Goal: Task Accomplishment & Management: Complete application form

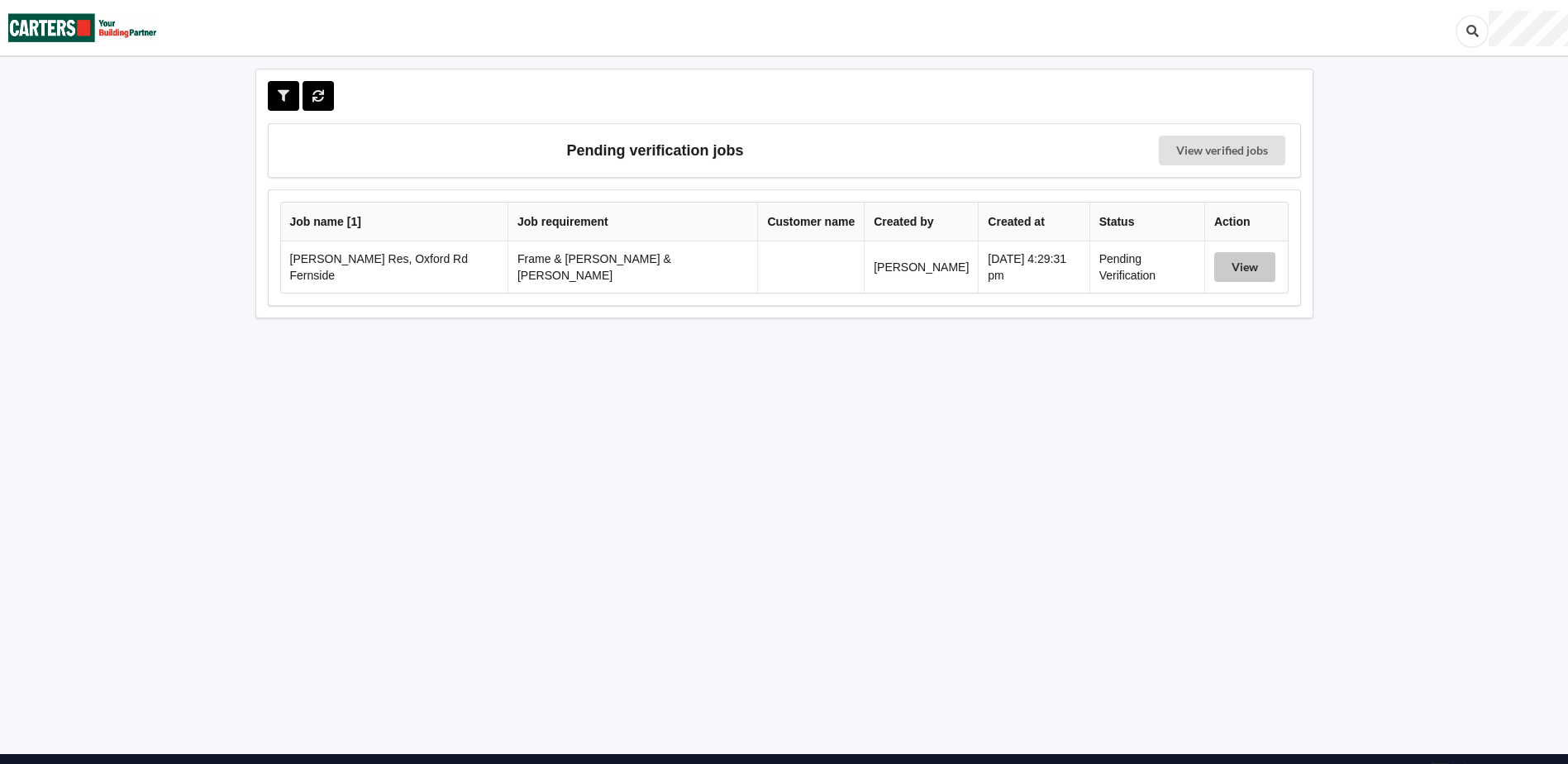
click at [1228, 271] on button "View" at bounding box center [1245, 266] width 61 height 30
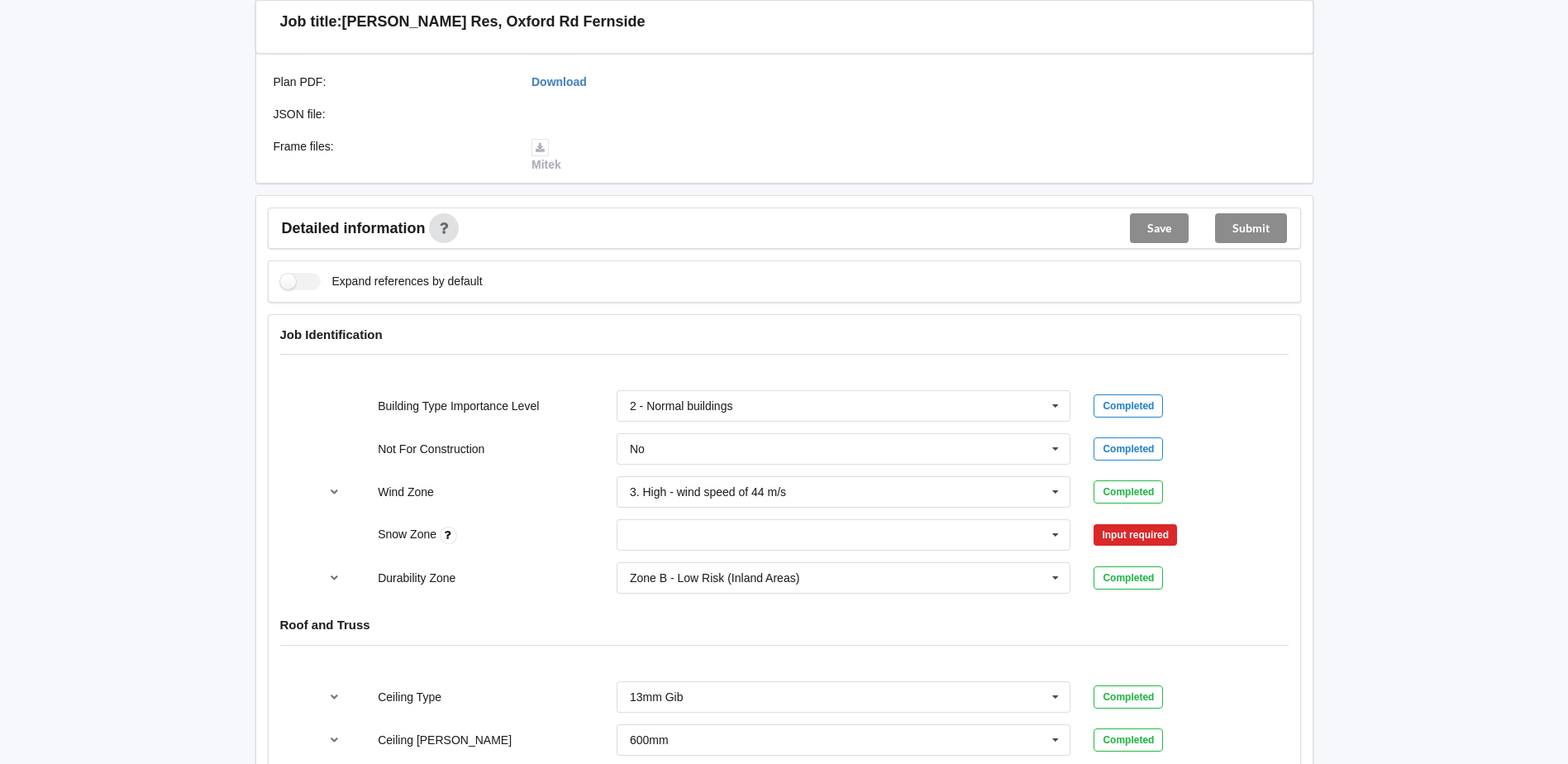
scroll to position [496, 0]
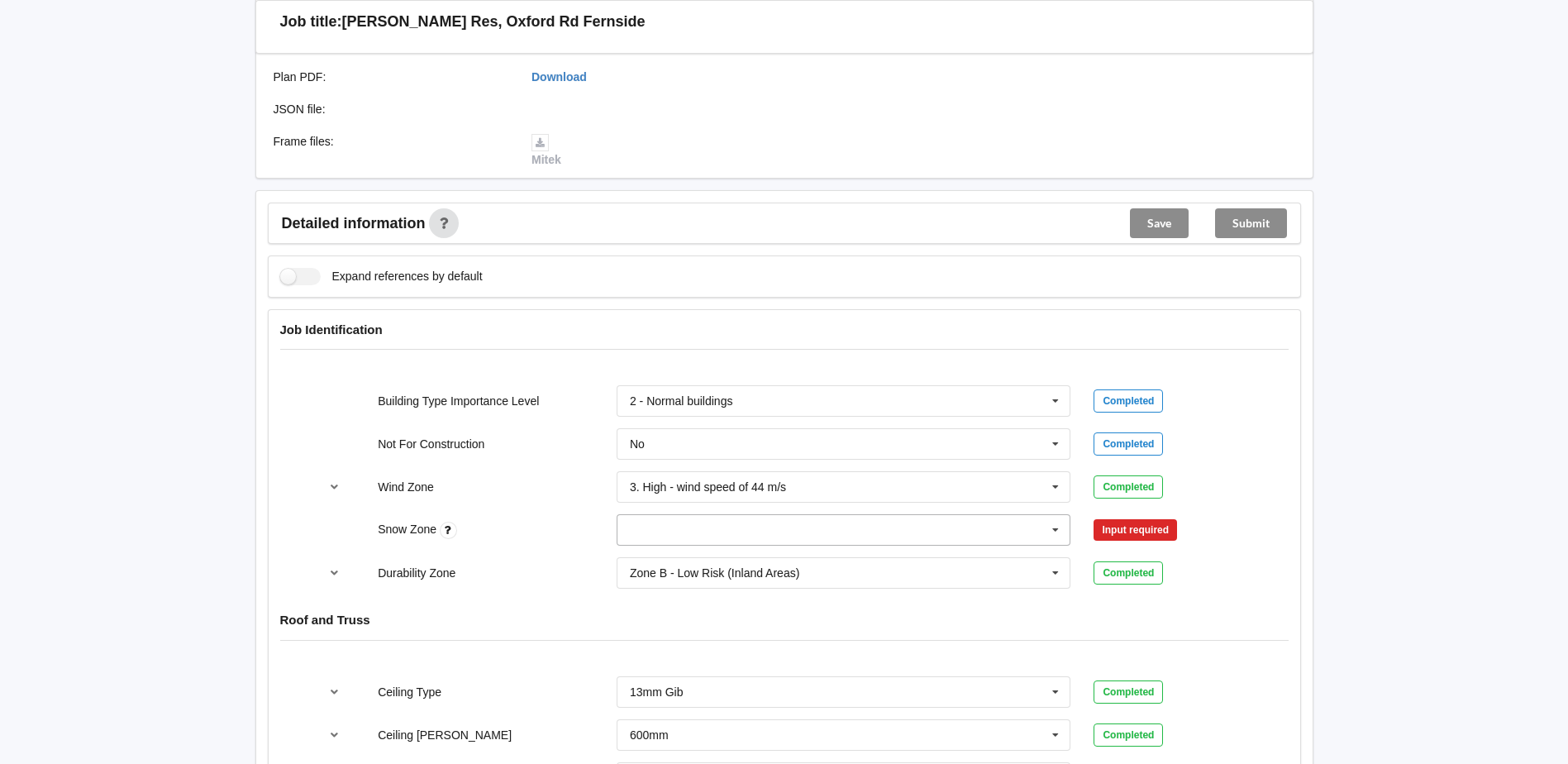
click at [1012, 518] on input "text" at bounding box center [844, 529] width 453 height 30
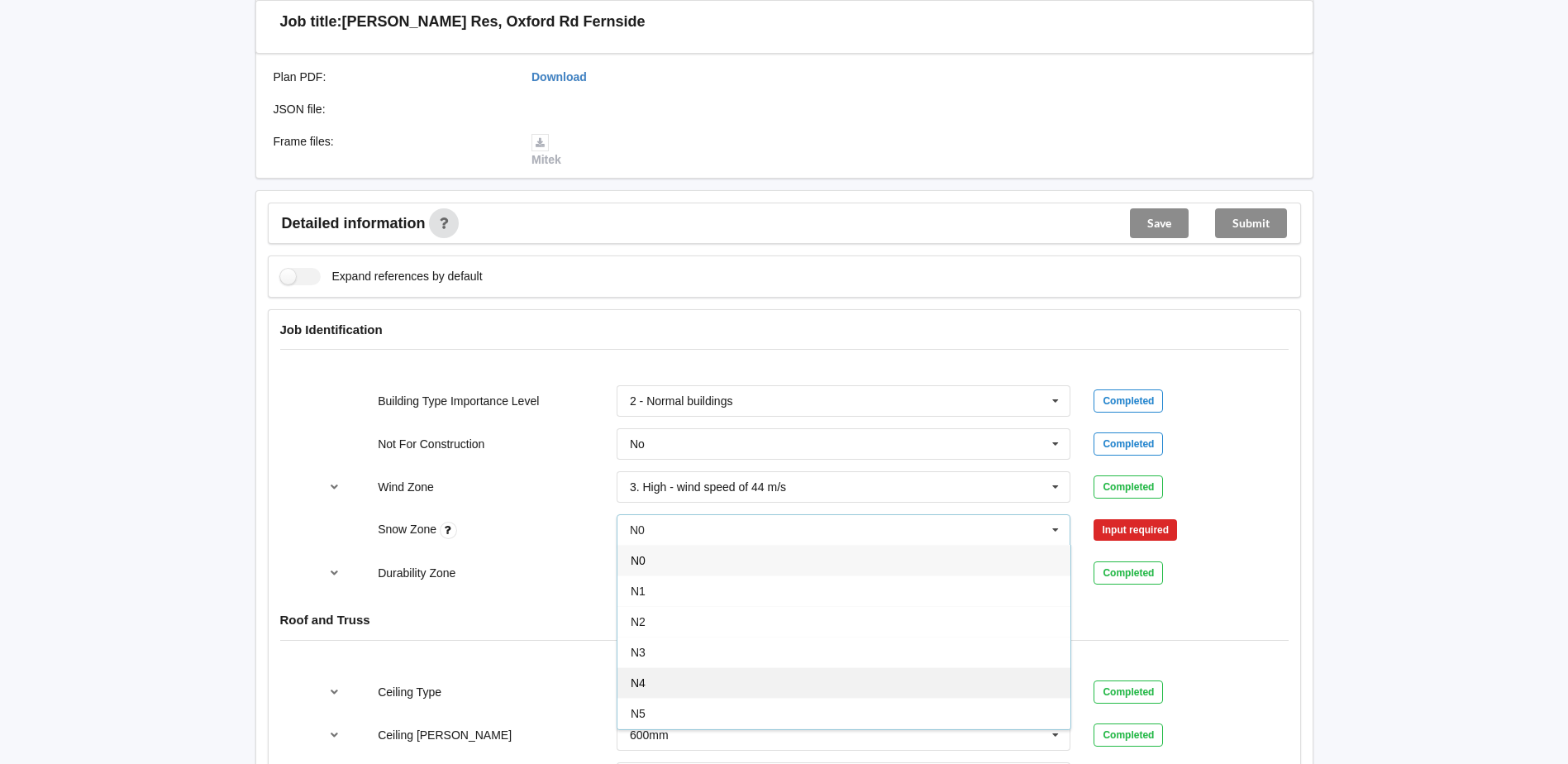
click at [650, 674] on div "N4" at bounding box center [844, 683] width 453 height 31
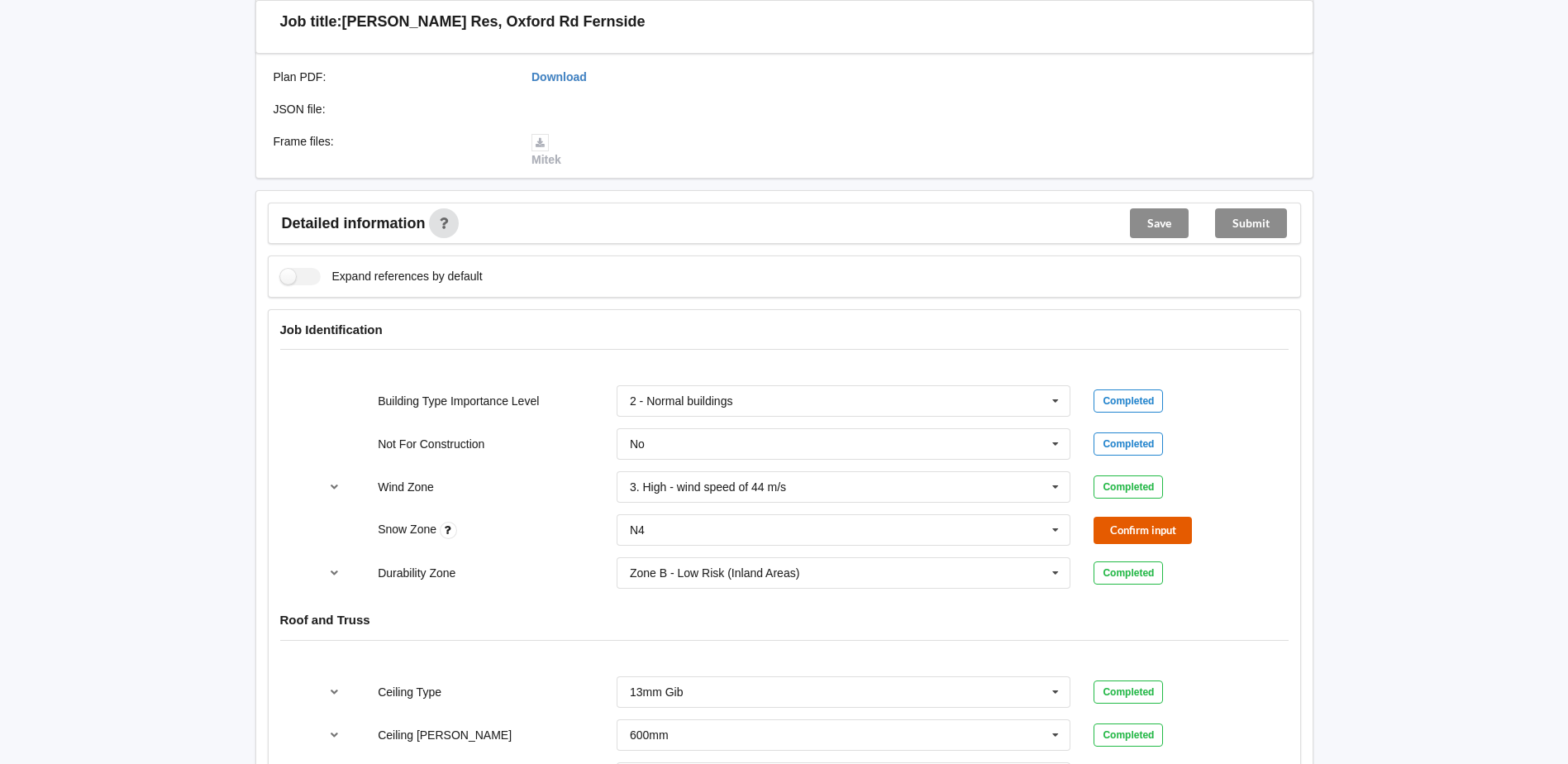
click at [1139, 517] on button "Confirm input" at bounding box center [1142, 530] width 98 height 27
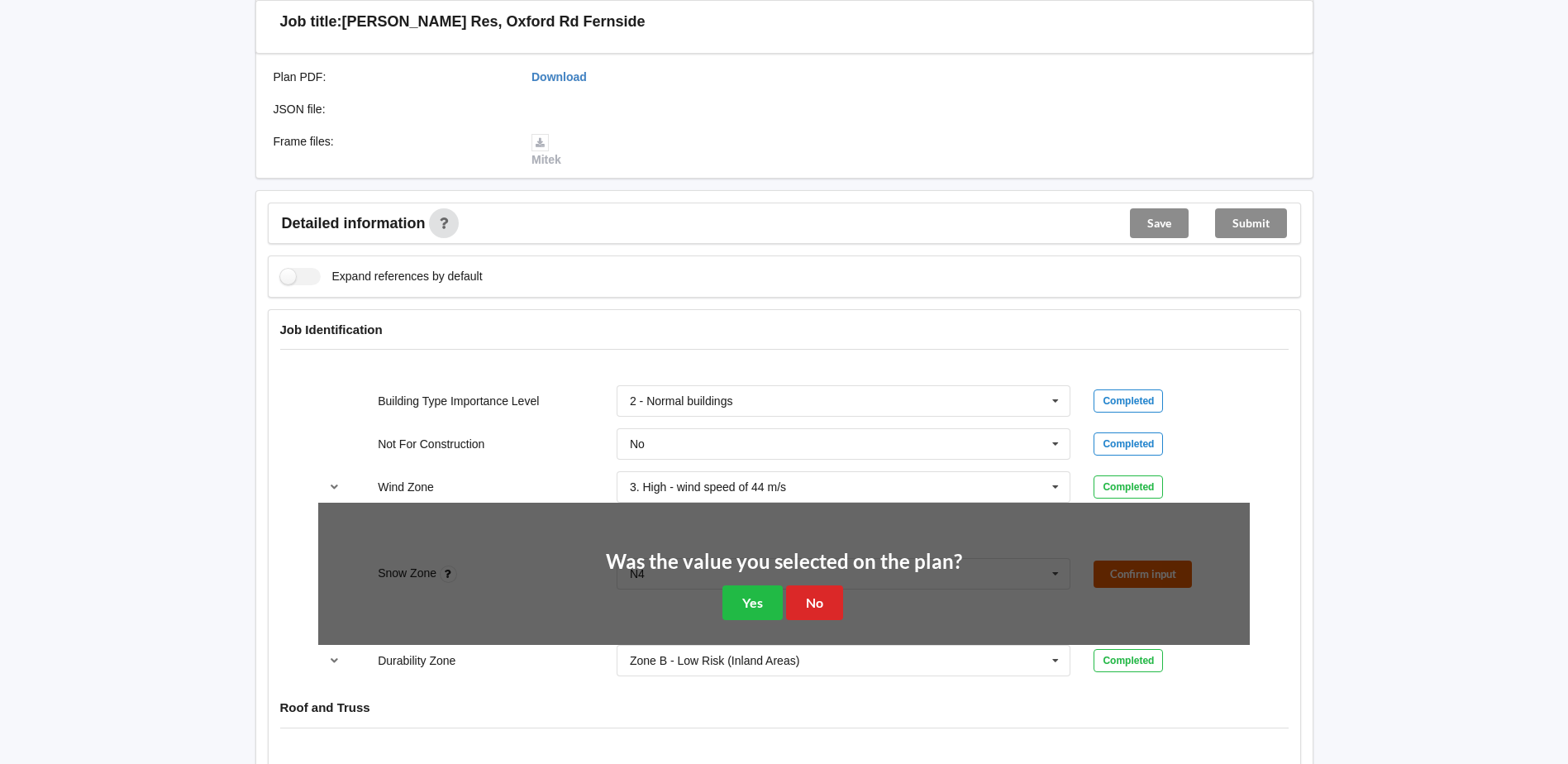
scroll to position [909, 0]
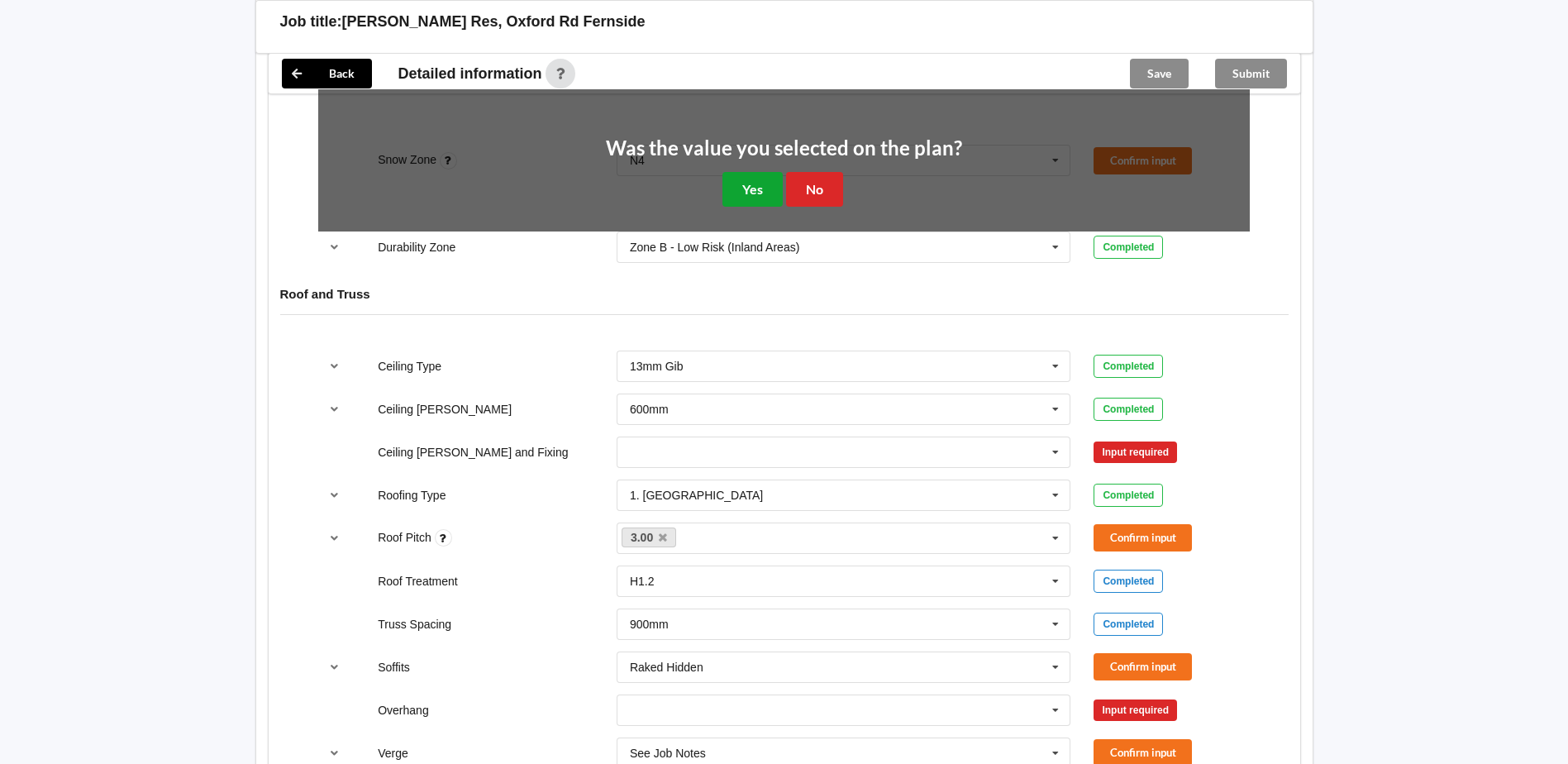
click at [761, 172] on button "Yes" at bounding box center [752, 189] width 60 height 34
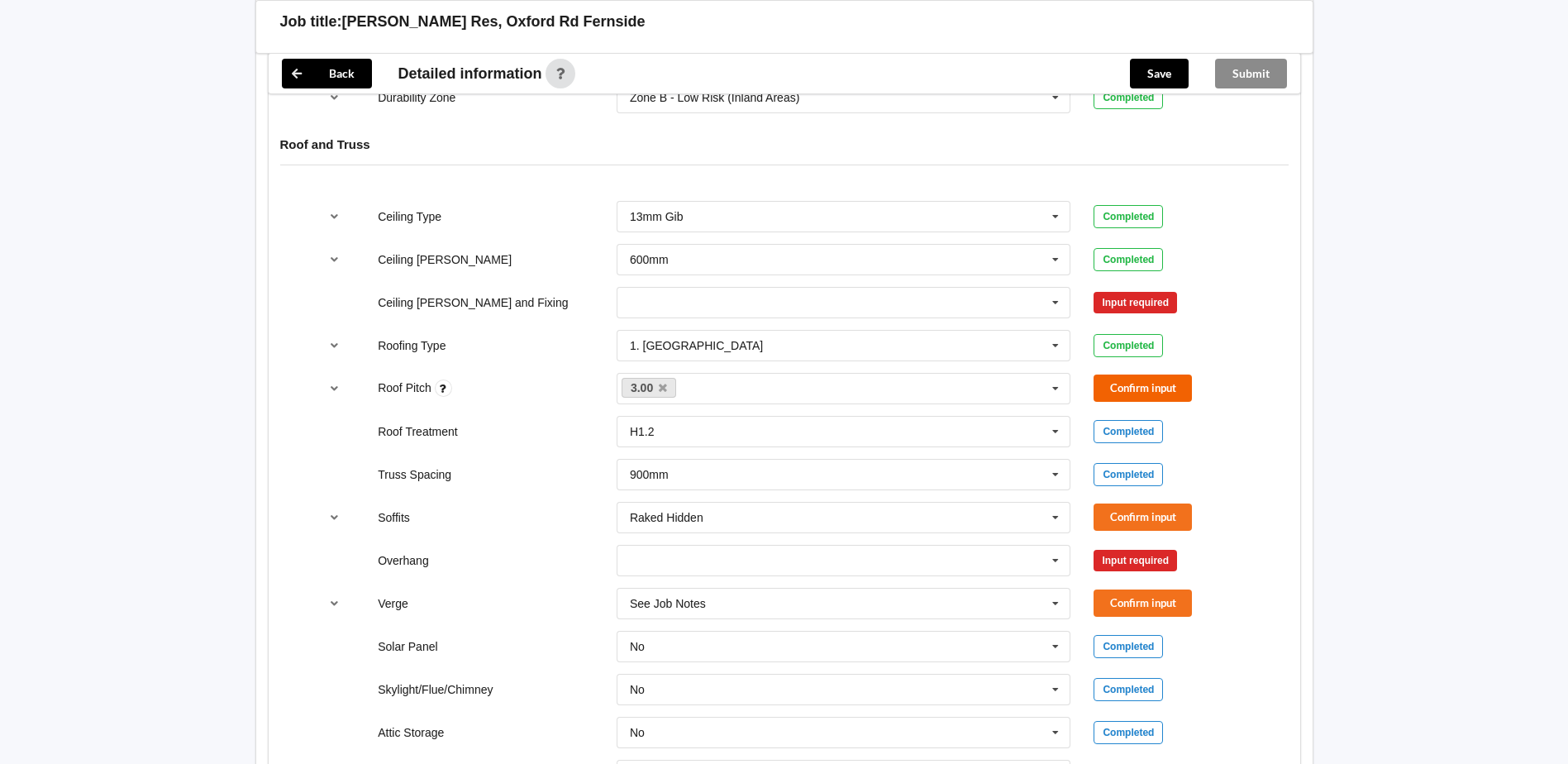
scroll to position [1074, 0]
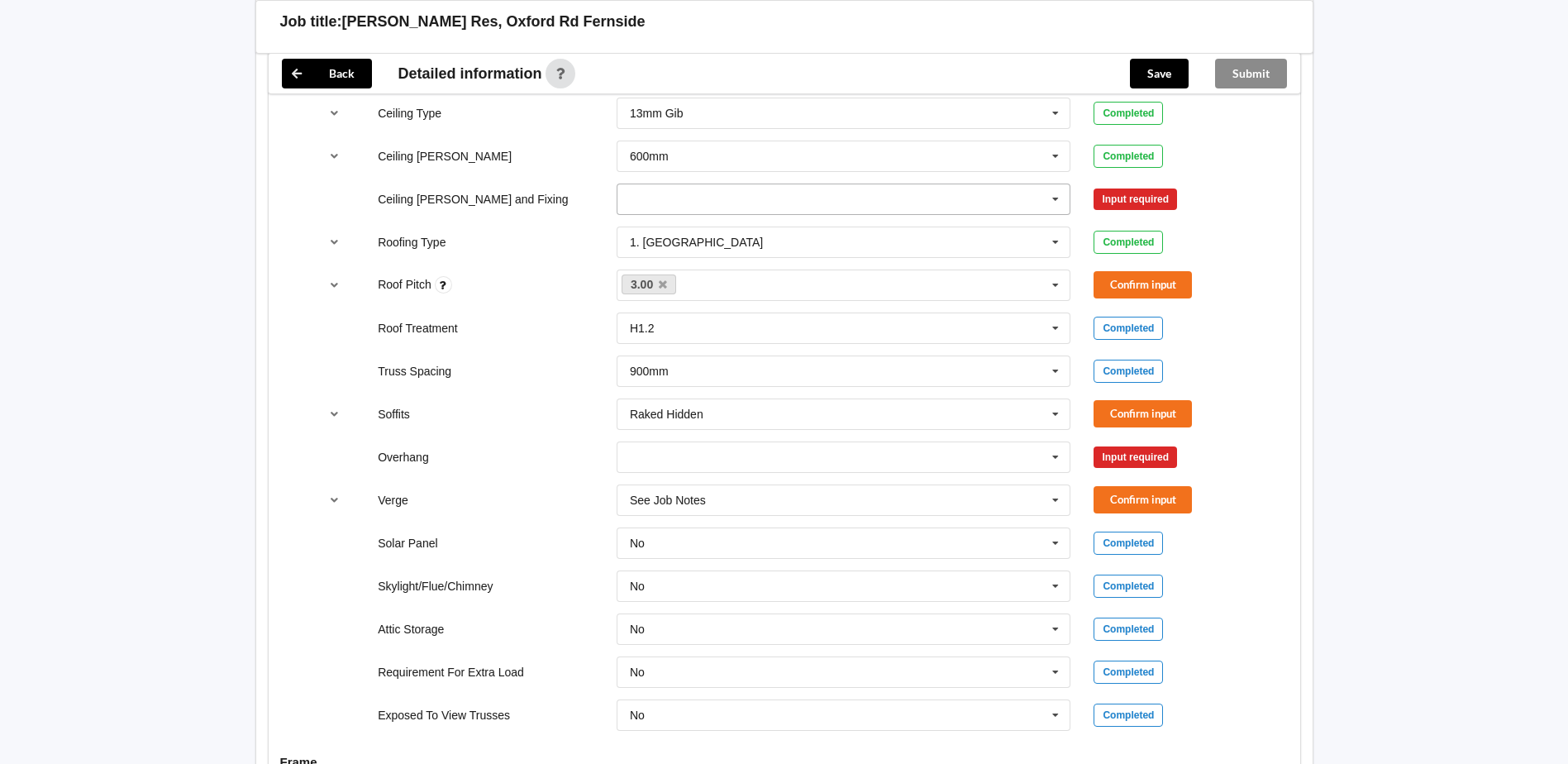
click at [750, 184] on input "text" at bounding box center [844, 198] width 453 height 30
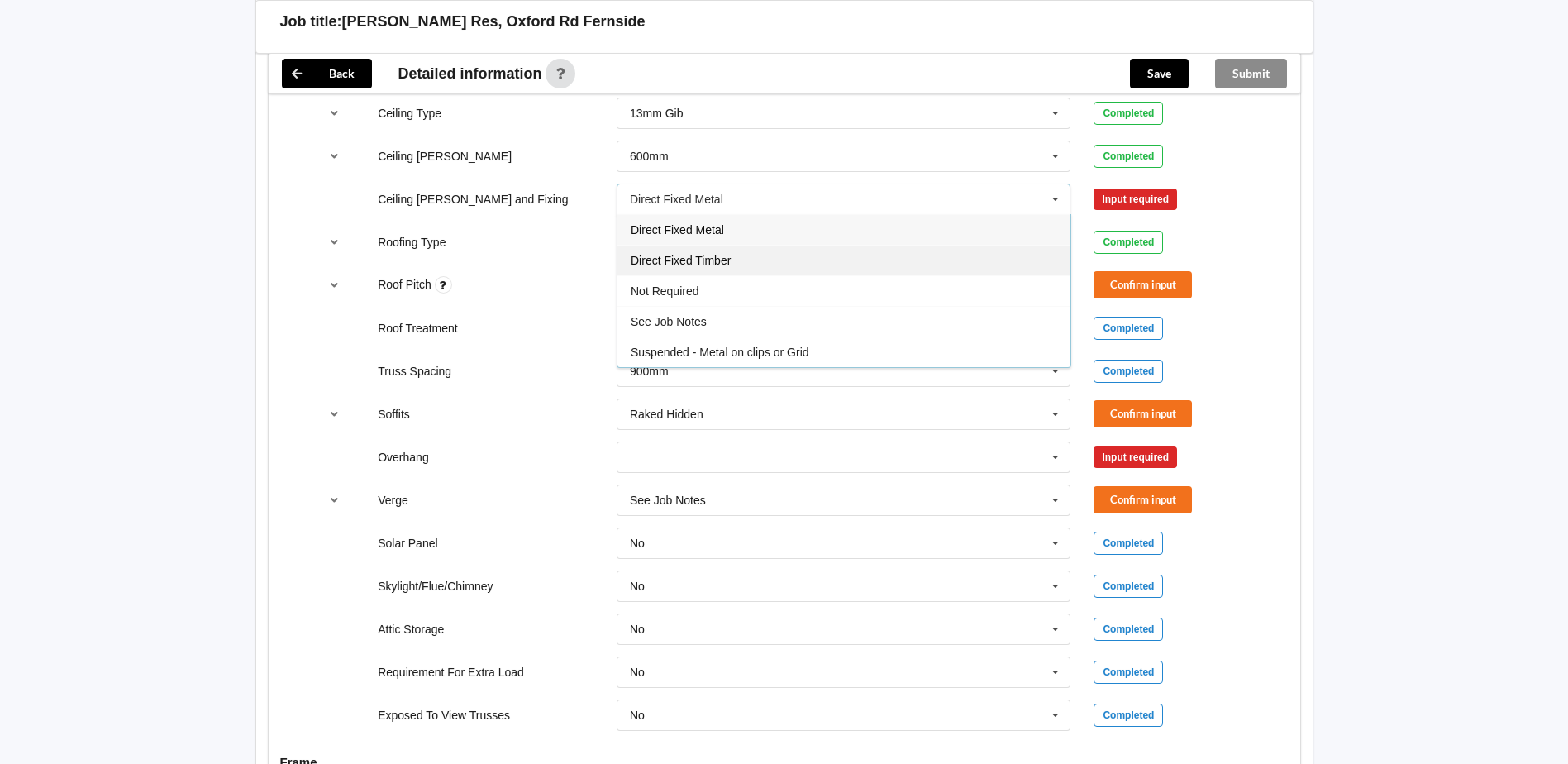
click at [726, 253] on span "Direct Fixed Timber" at bounding box center [680, 260] width 100 height 14
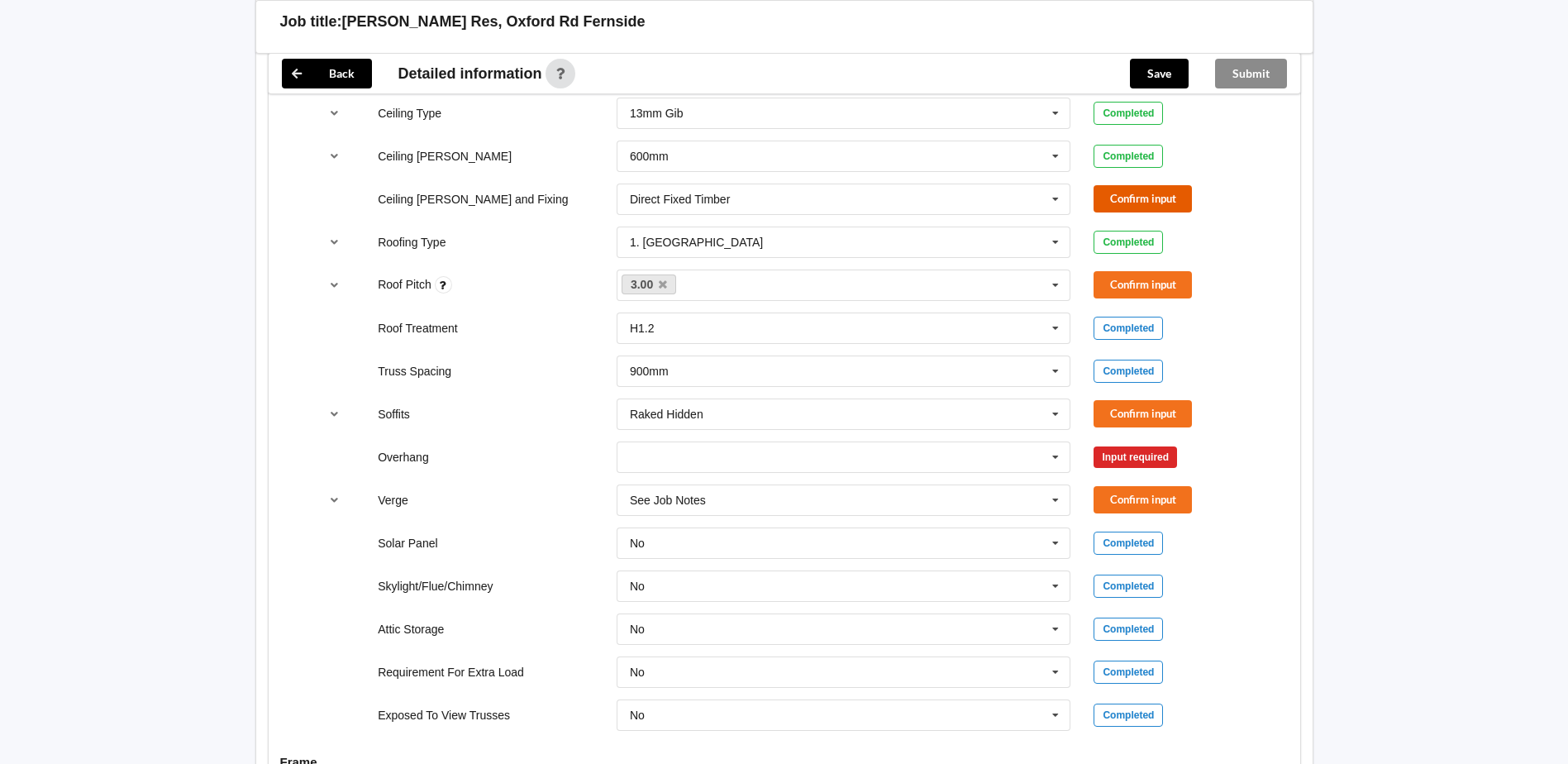
click at [1152, 185] on button "Confirm input" at bounding box center [1142, 198] width 98 height 27
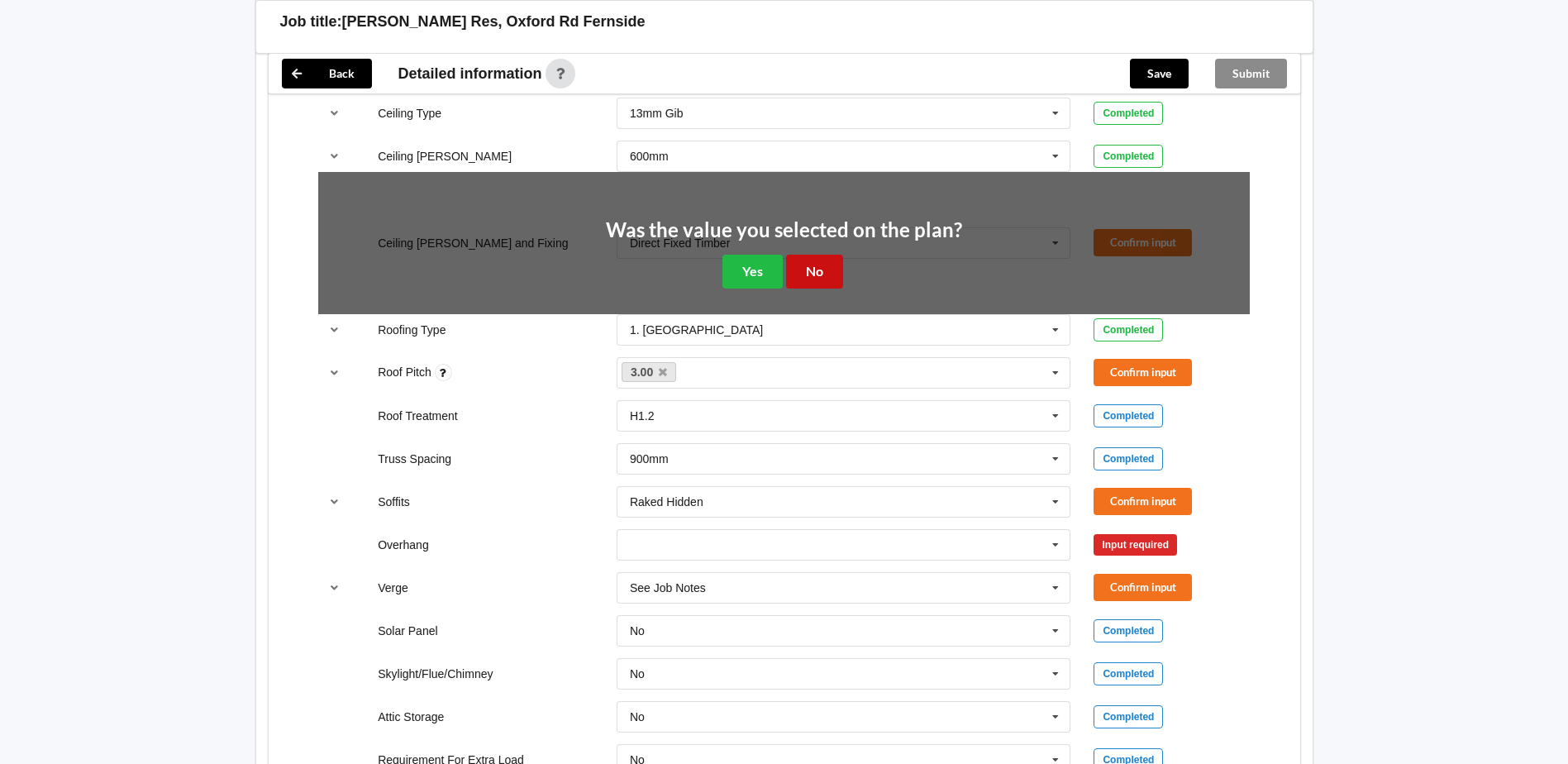
click at [835, 256] on button "No" at bounding box center [814, 272] width 57 height 34
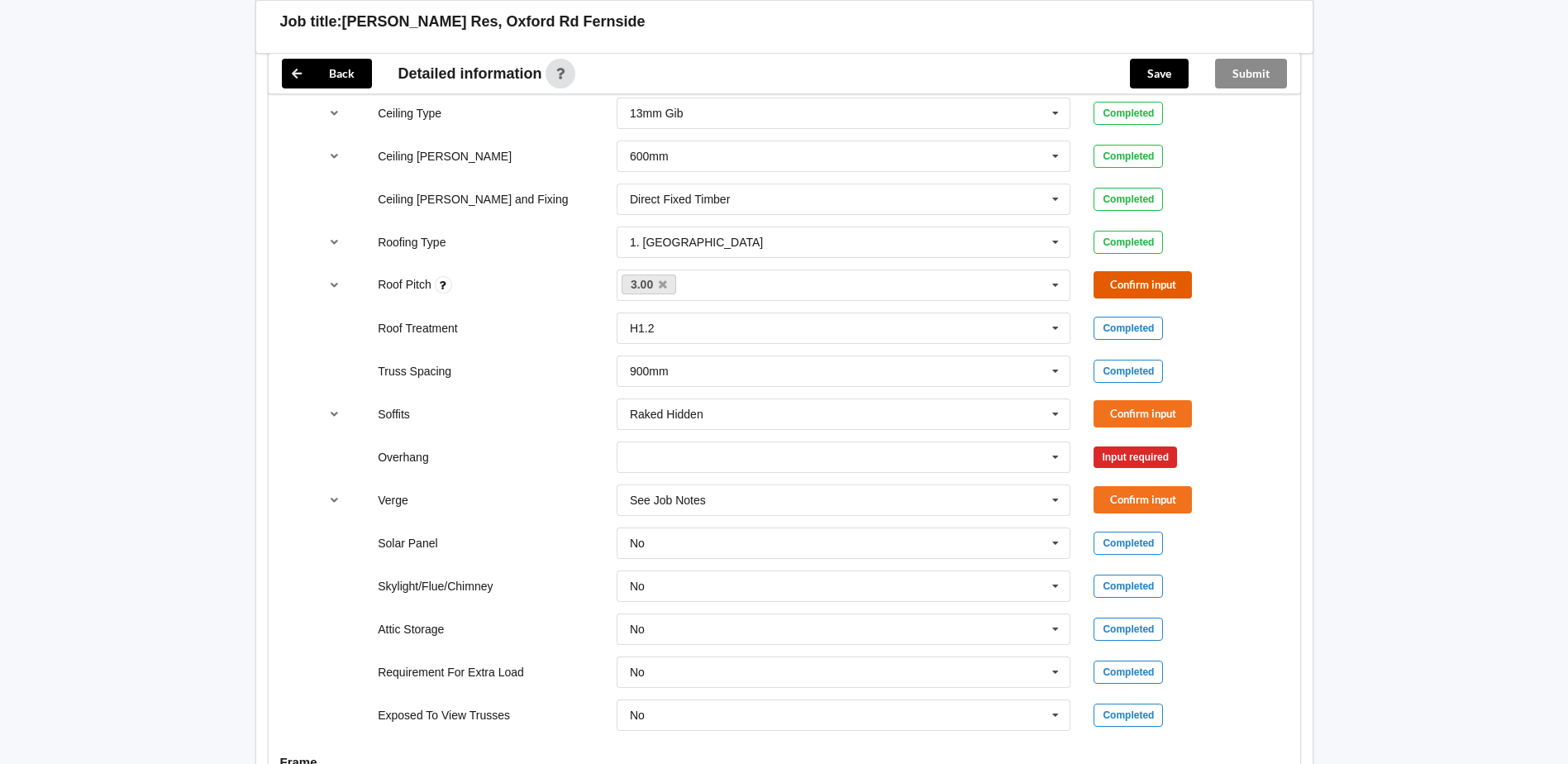
click at [1139, 272] on button "Confirm input" at bounding box center [1142, 285] width 98 height 27
click at [1056, 449] on icon at bounding box center [1055, 457] width 24 height 31
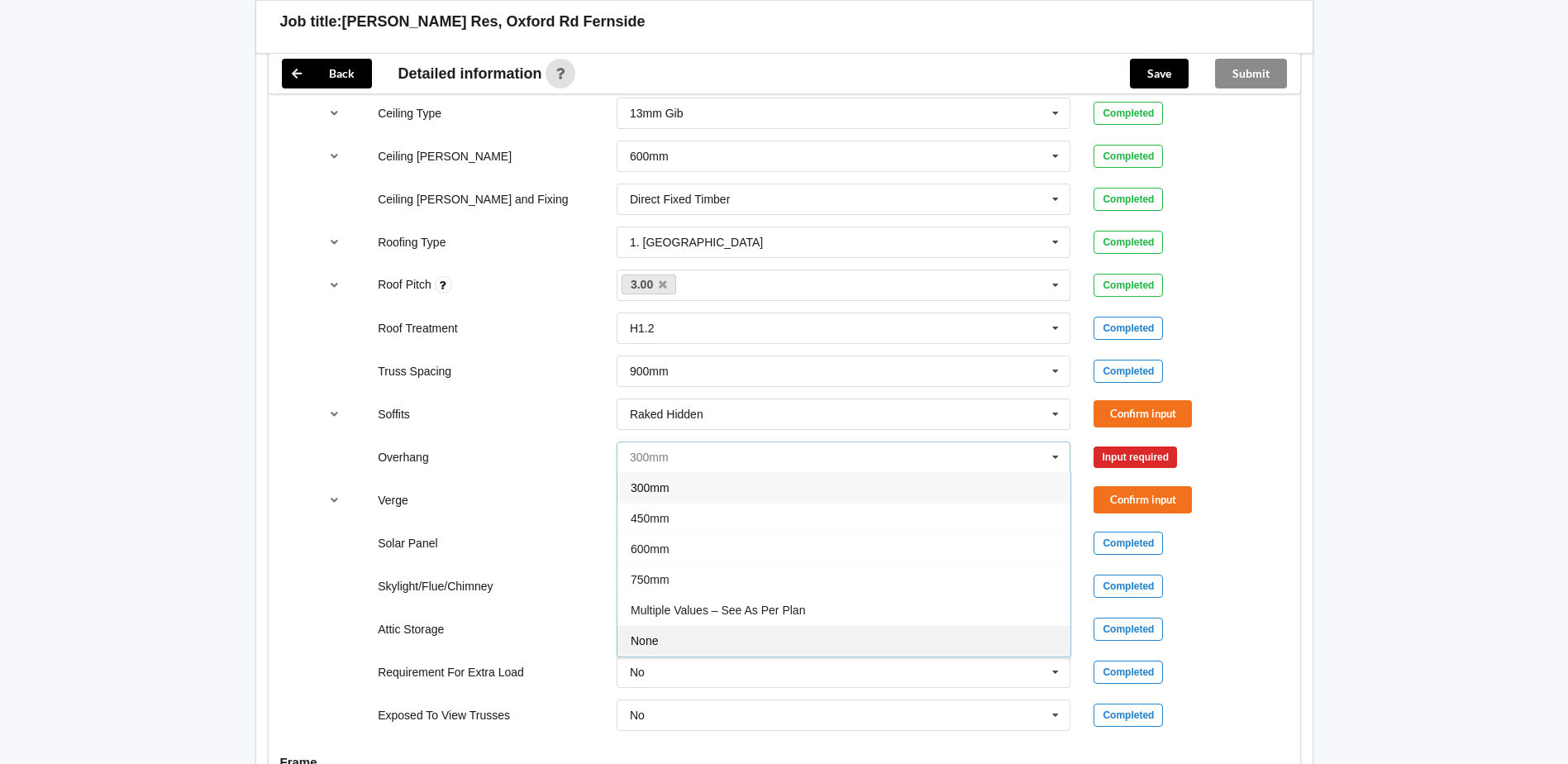
scroll to position [30, 0]
click at [724, 626] on div "See Job Notes" at bounding box center [844, 641] width 453 height 31
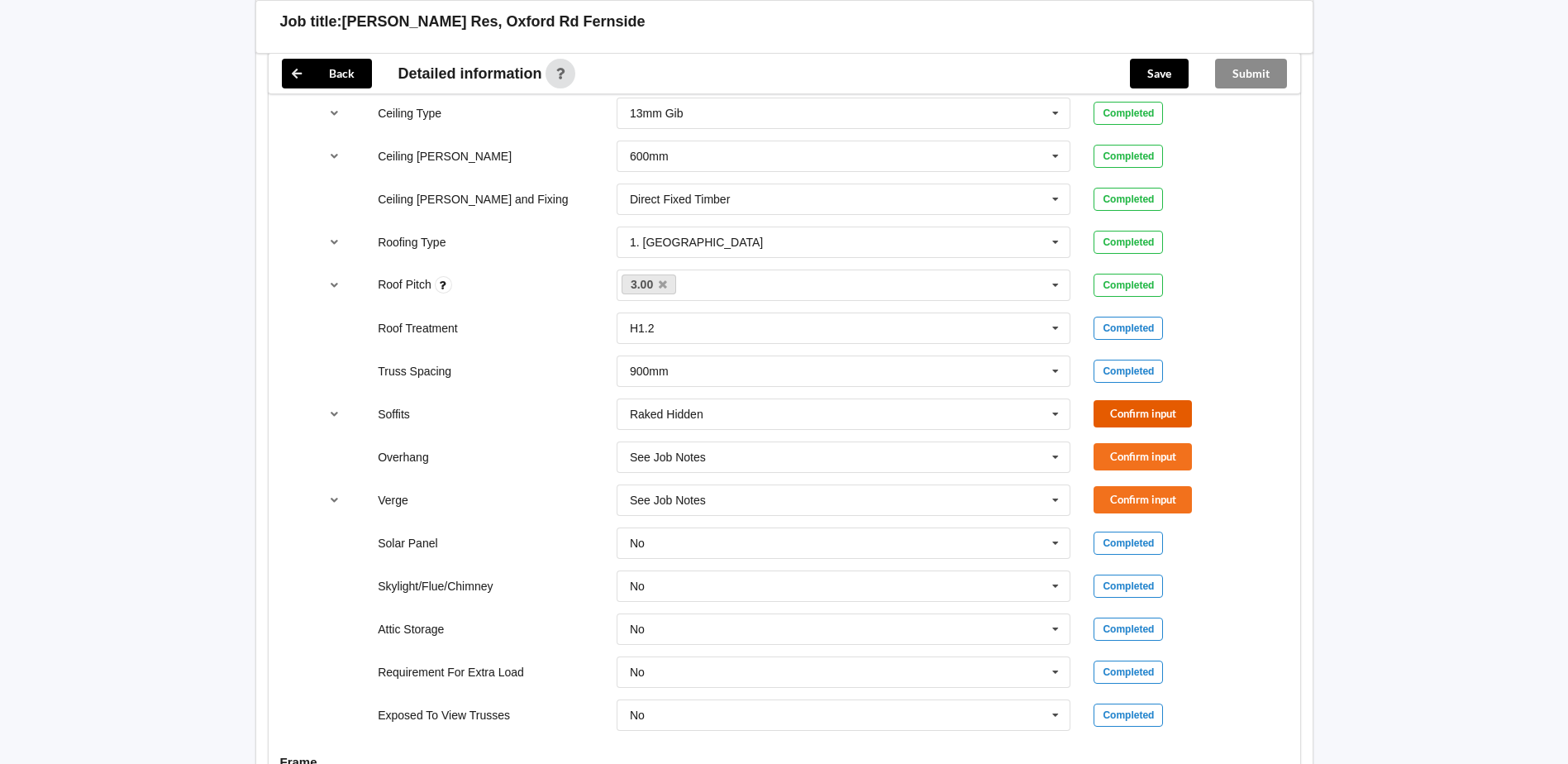
click at [1164, 400] on button "Confirm input" at bounding box center [1142, 414] width 98 height 27
click at [1155, 443] on button "Confirm input" at bounding box center [1142, 456] width 98 height 27
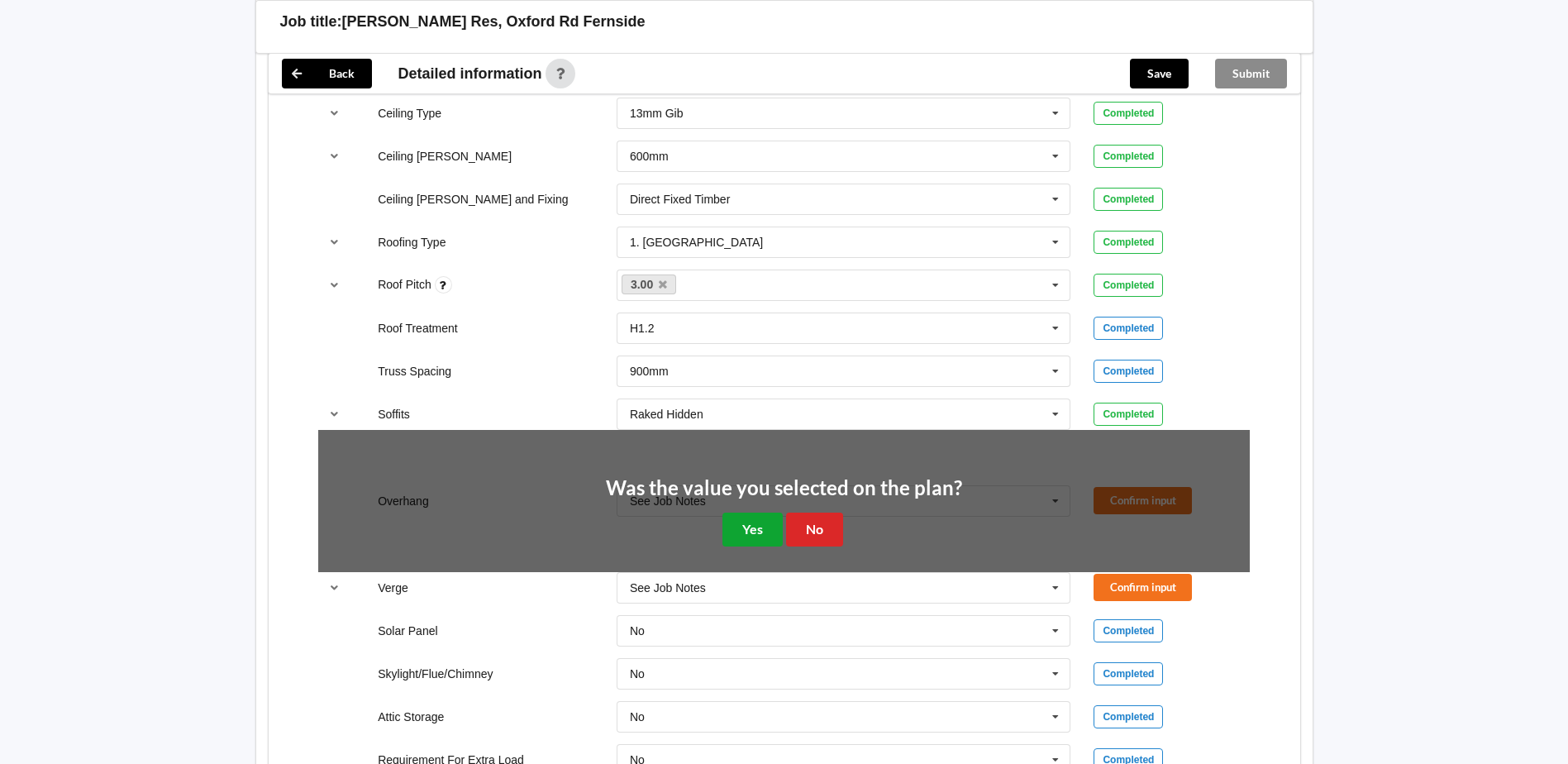
click at [767, 514] on button "Yes" at bounding box center [752, 529] width 60 height 34
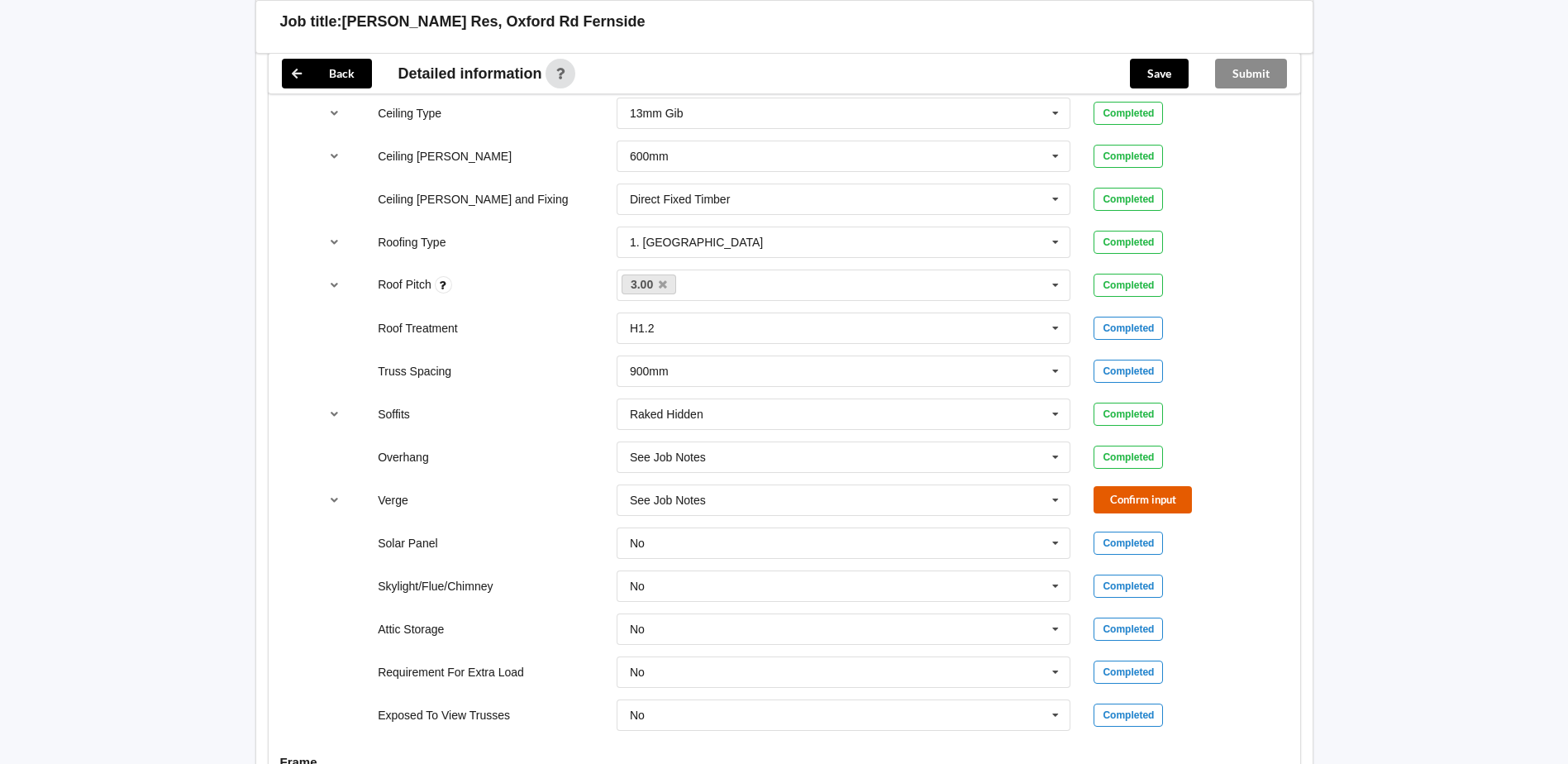
click at [1155, 486] on button "Confirm input" at bounding box center [1142, 500] width 98 height 27
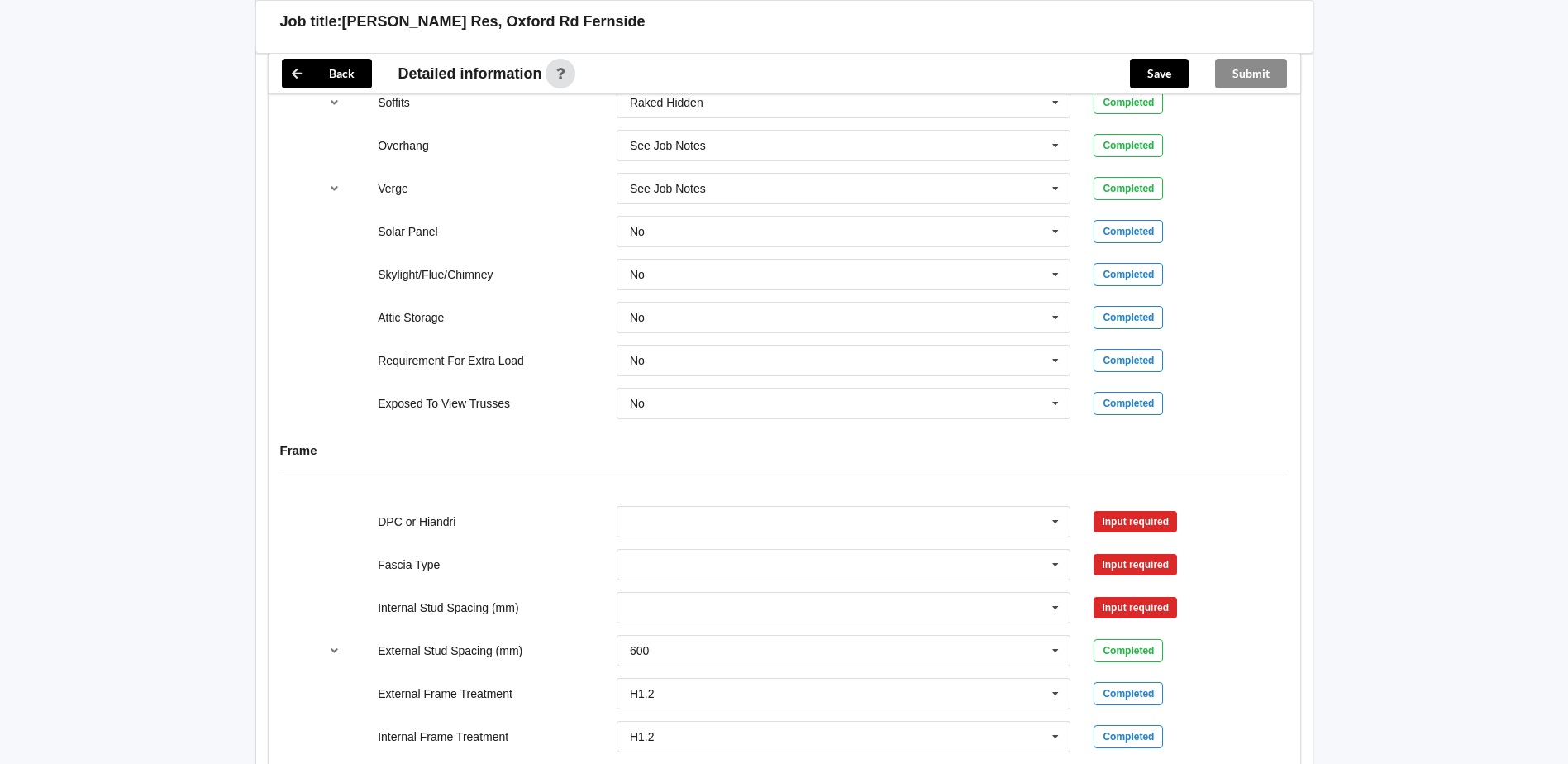
scroll to position [1405, 0]
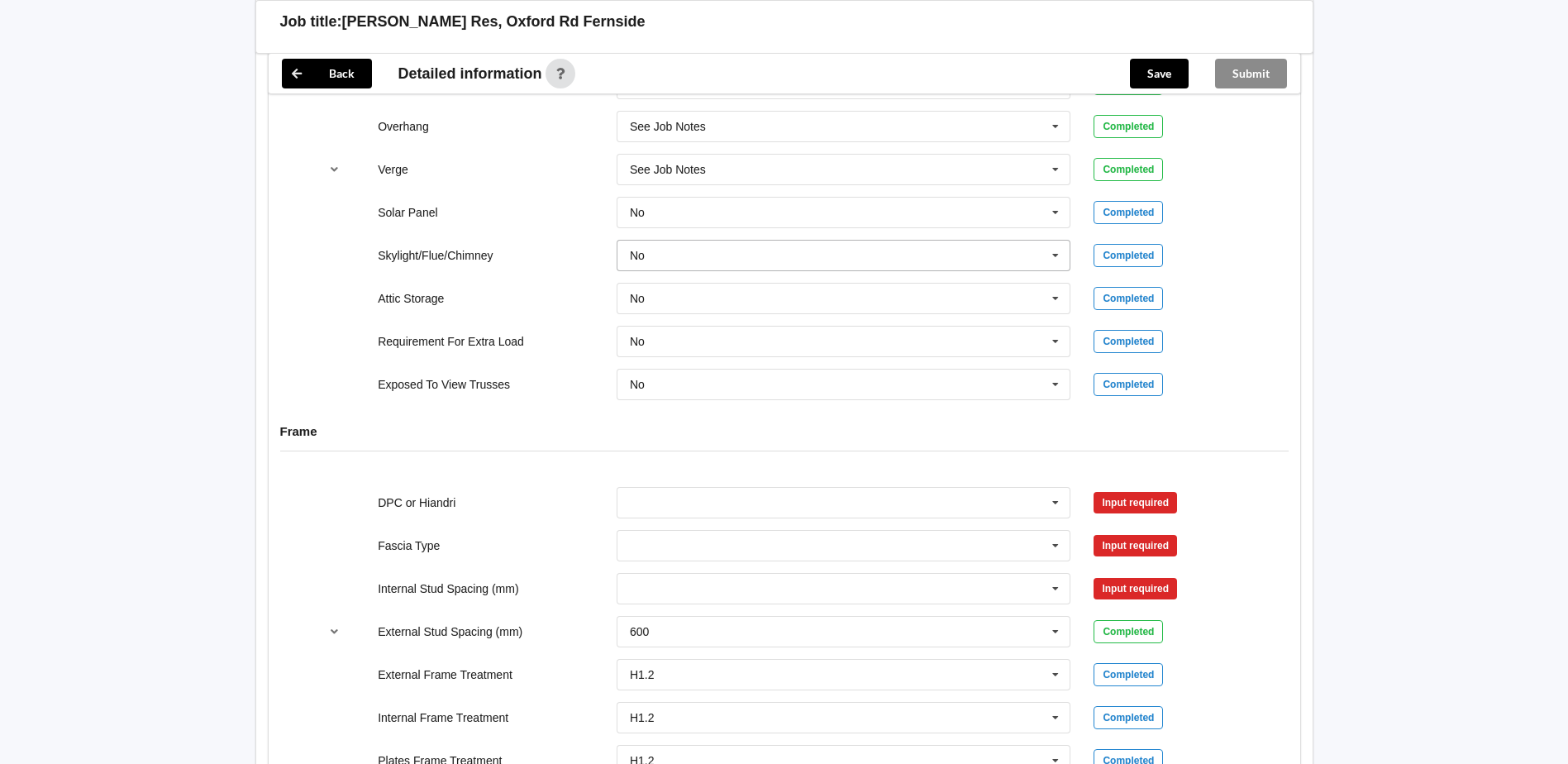
click at [682, 242] on input "text" at bounding box center [844, 255] width 453 height 30
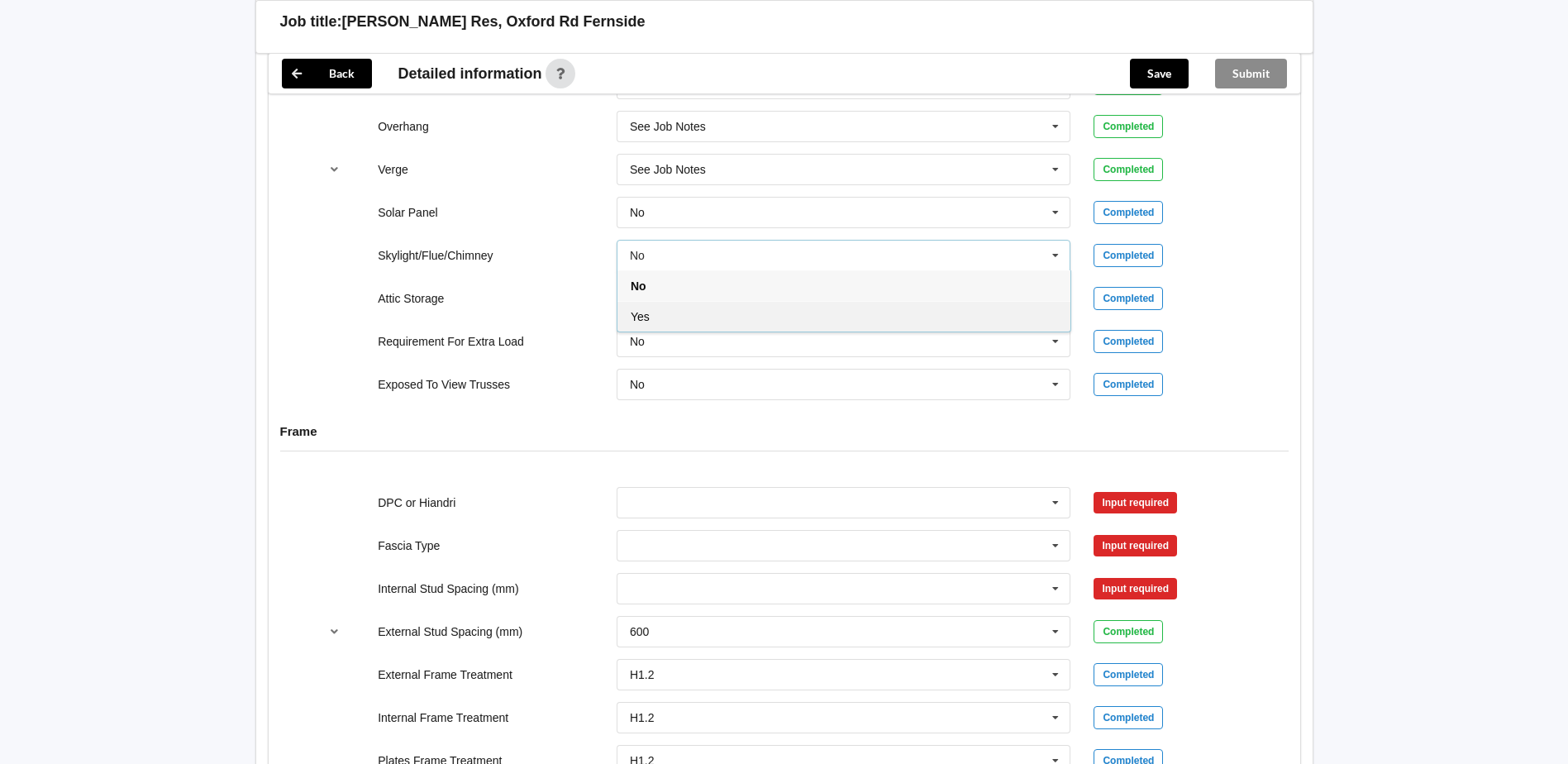
click at [665, 301] on div "Yes" at bounding box center [844, 317] width 453 height 31
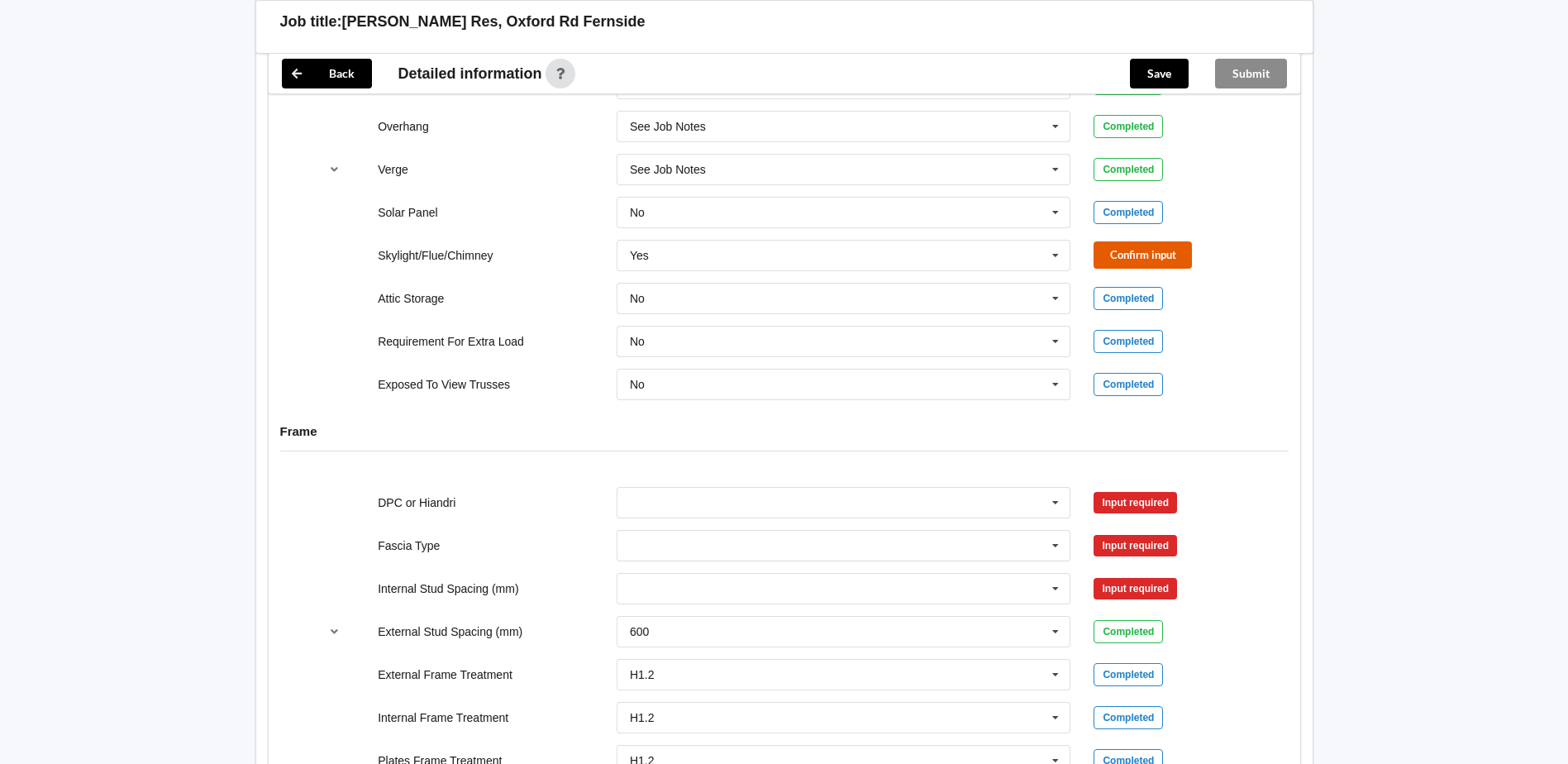
click at [1148, 247] on button "Confirm input" at bounding box center [1142, 255] width 98 height 27
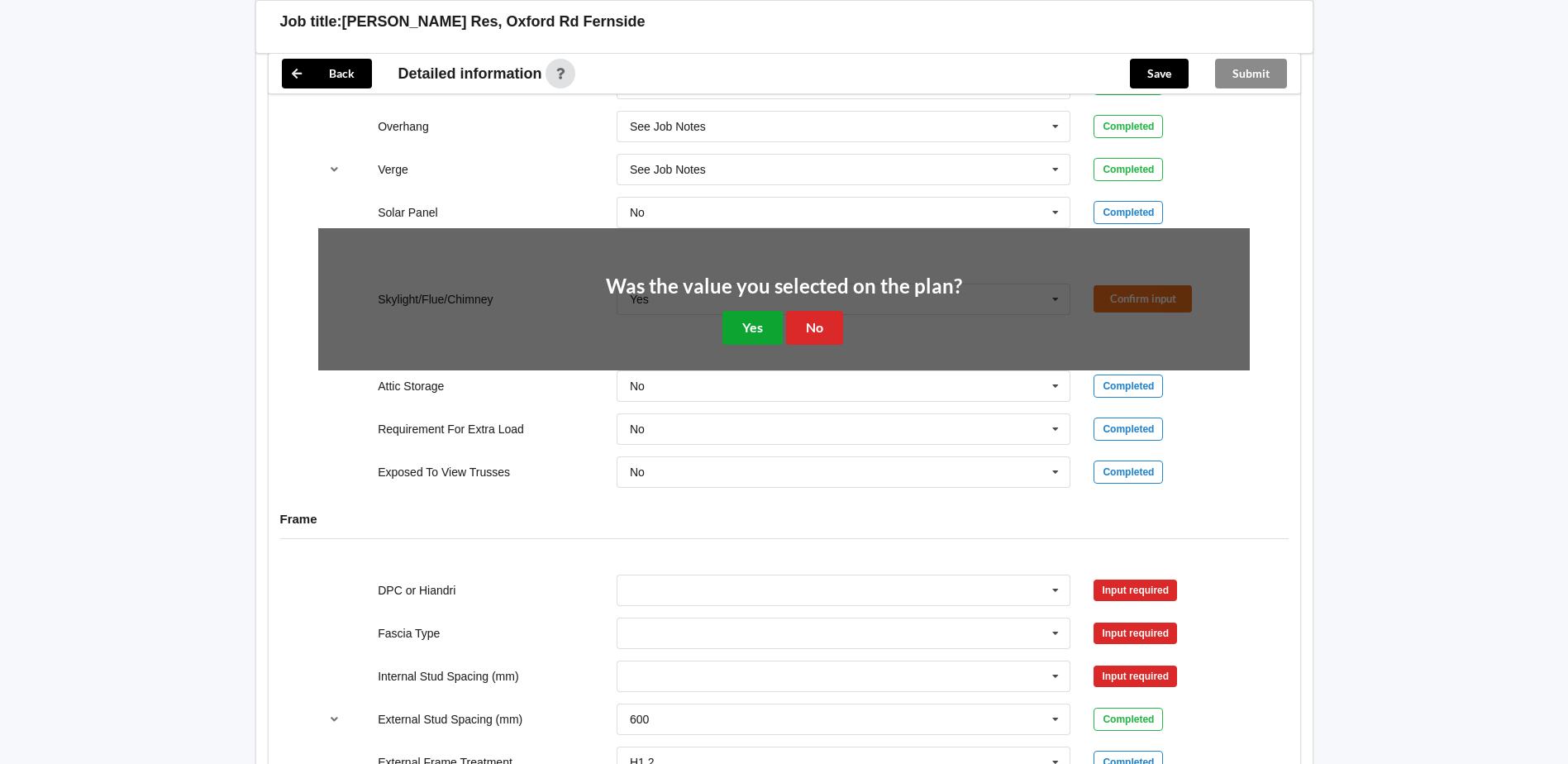
drag, startPoint x: 756, startPoint y: 308, endPoint x: 835, endPoint y: 337, distance: 84.2
click at [756, 311] on button "Yes" at bounding box center [752, 328] width 60 height 34
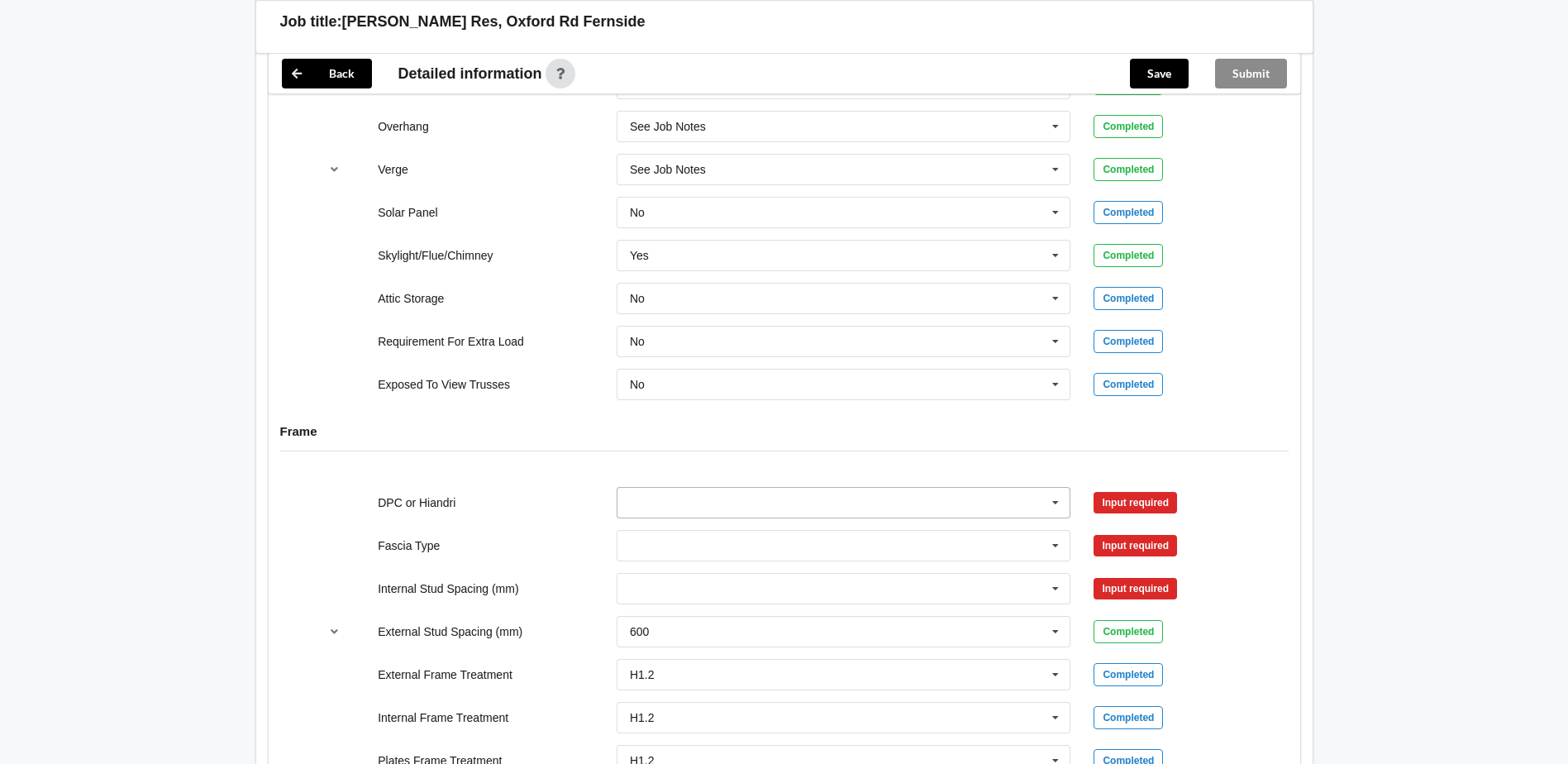
click at [862, 488] on input "text" at bounding box center [844, 502] width 453 height 30
click at [698, 519] on div "DPC Fitted" at bounding box center [844, 533] width 453 height 31
click at [704, 531] on input "text" at bounding box center [844, 545] width 453 height 30
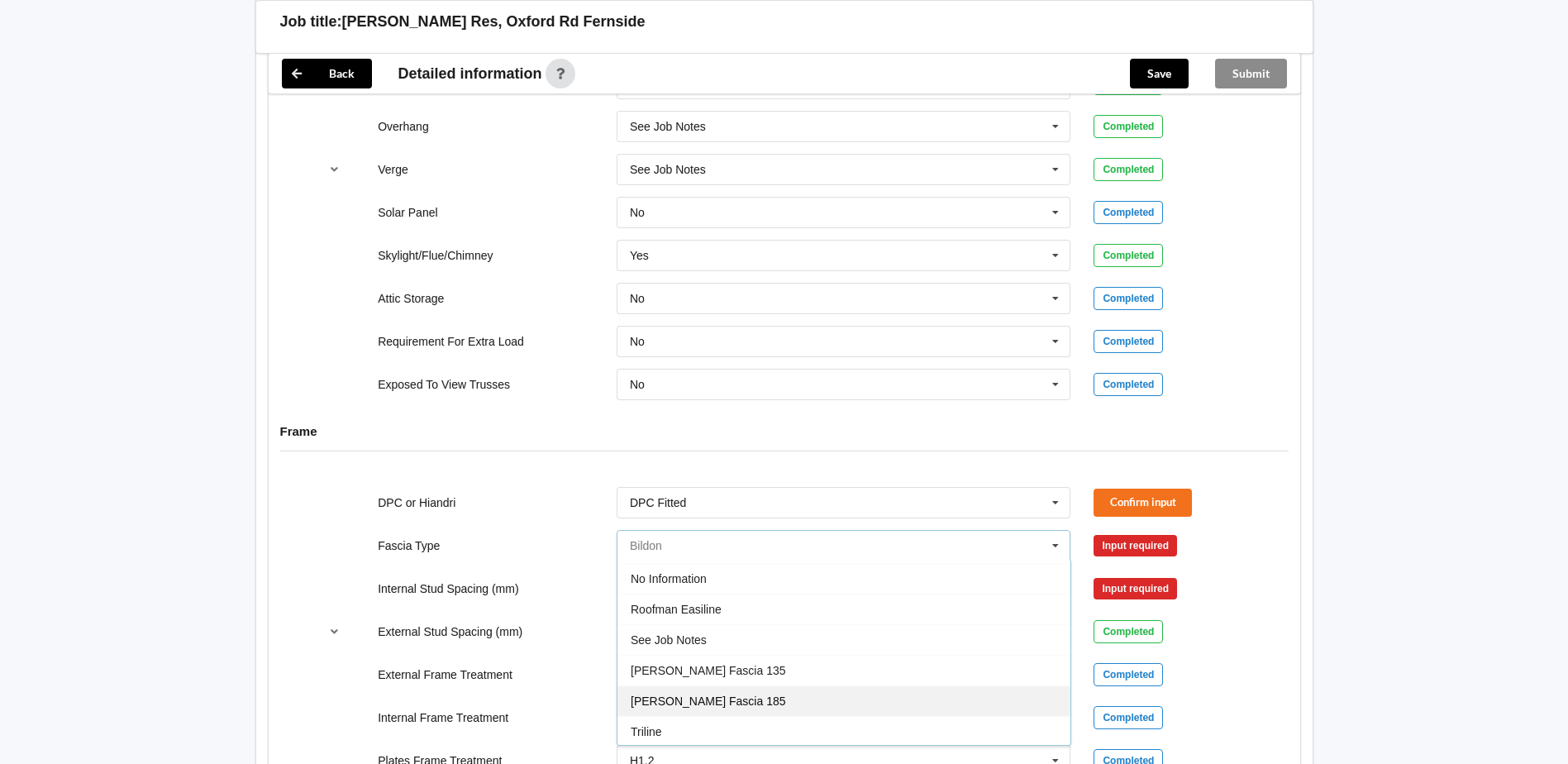
scroll to position [549, 0]
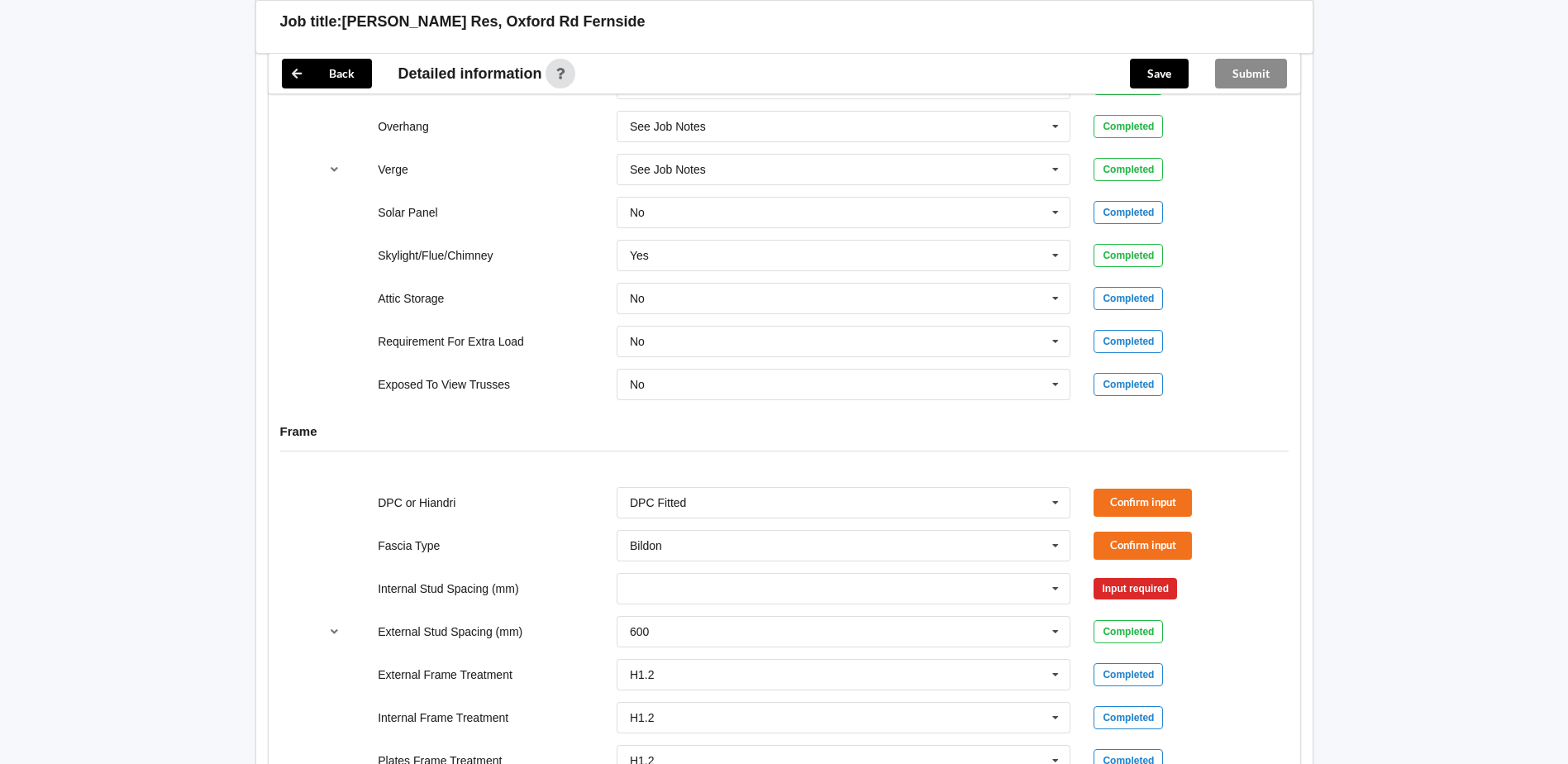
click at [1342, 588] on div "Back Delete Job title: [PERSON_NAME] Res, Oxford Rd Fernside Customer name : Sp…" at bounding box center [784, 14] width 1568 height 2839
click at [1058, 538] on icon at bounding box center [1055, 546] width 24 height 31
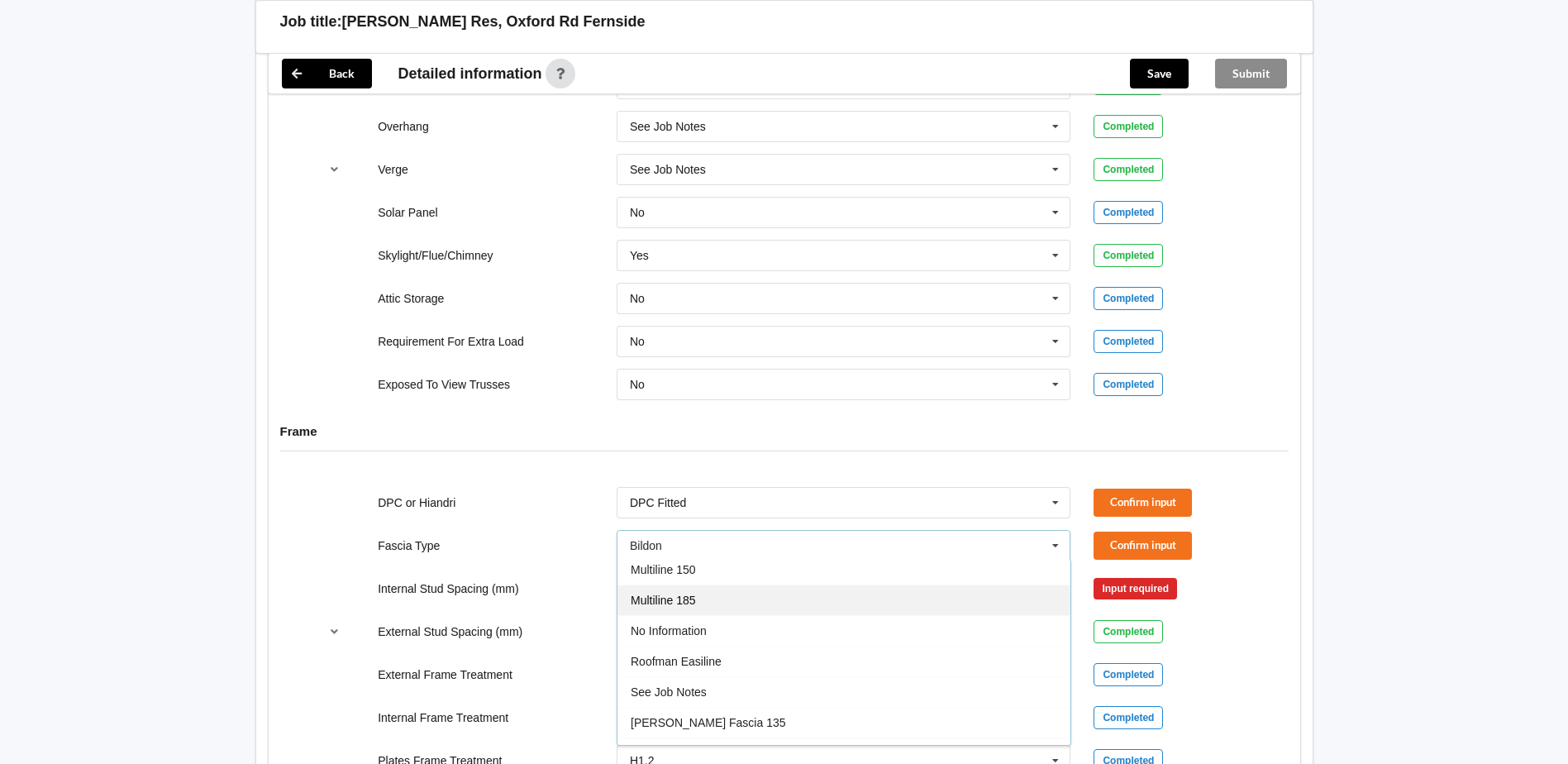
click at [741, 585] on div "Multiline 185" at bounding box center [844, 600] width 453 height 31
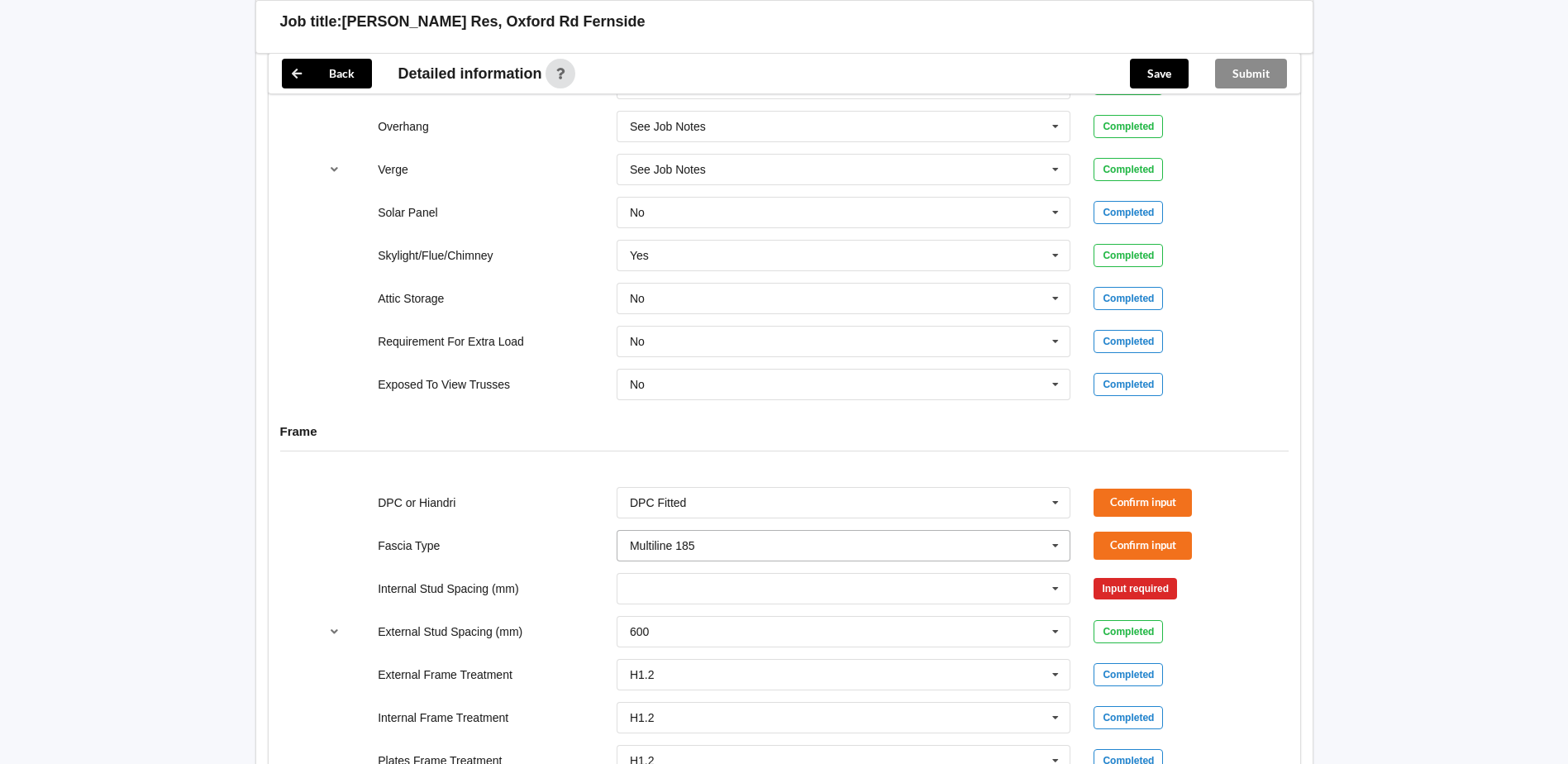
click at [734, 539] on input "text" at bounding box center [844, 545] width 453 height 30
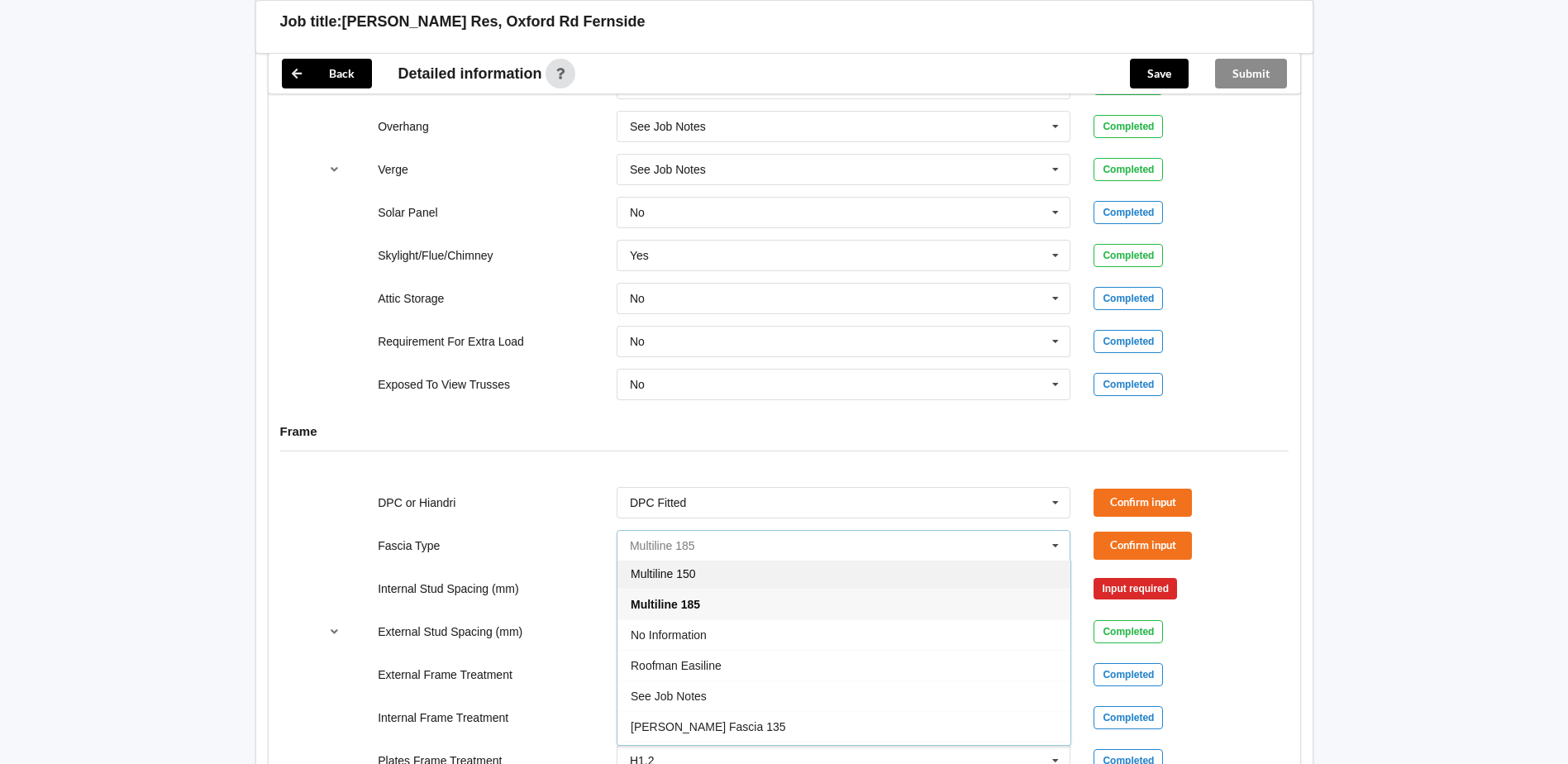
scroll to position [467, 0]
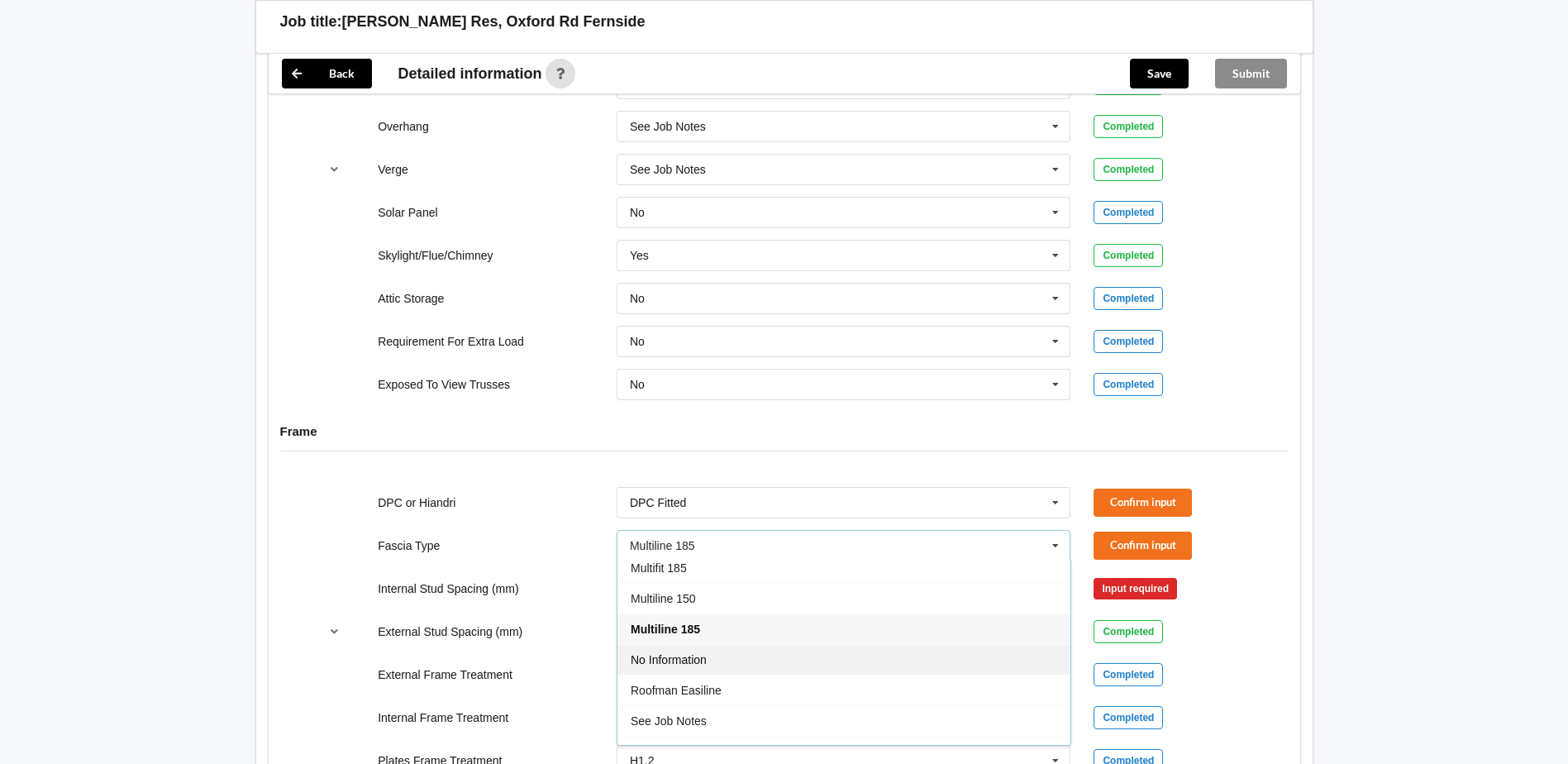
click at [736, 646] on div "No Information" at bounding box center [844, 659] width 453 height 31
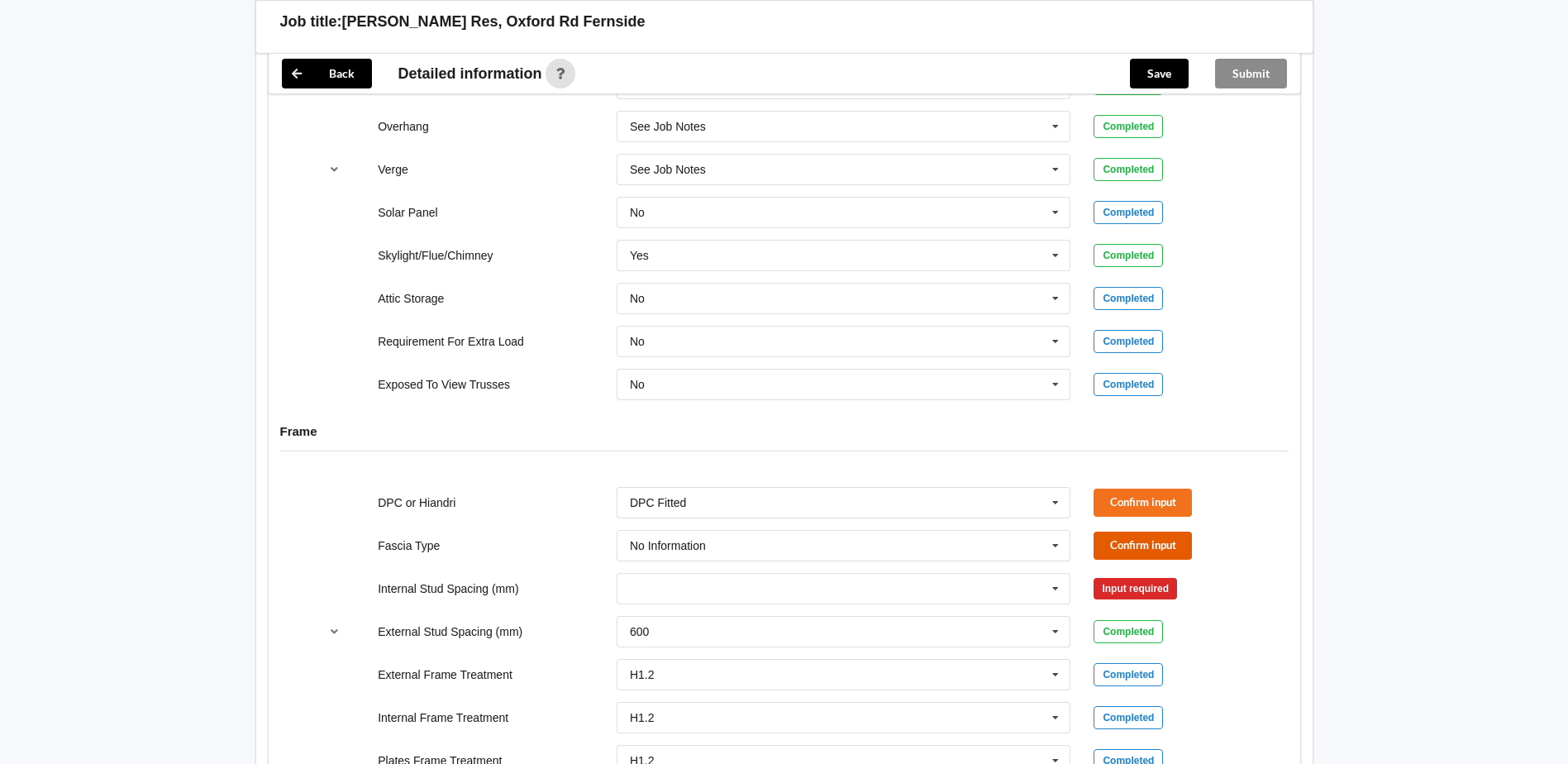
click at [1148, 531] on button "Confirm input" at bounding box center [1142, 545] width 98 height 27
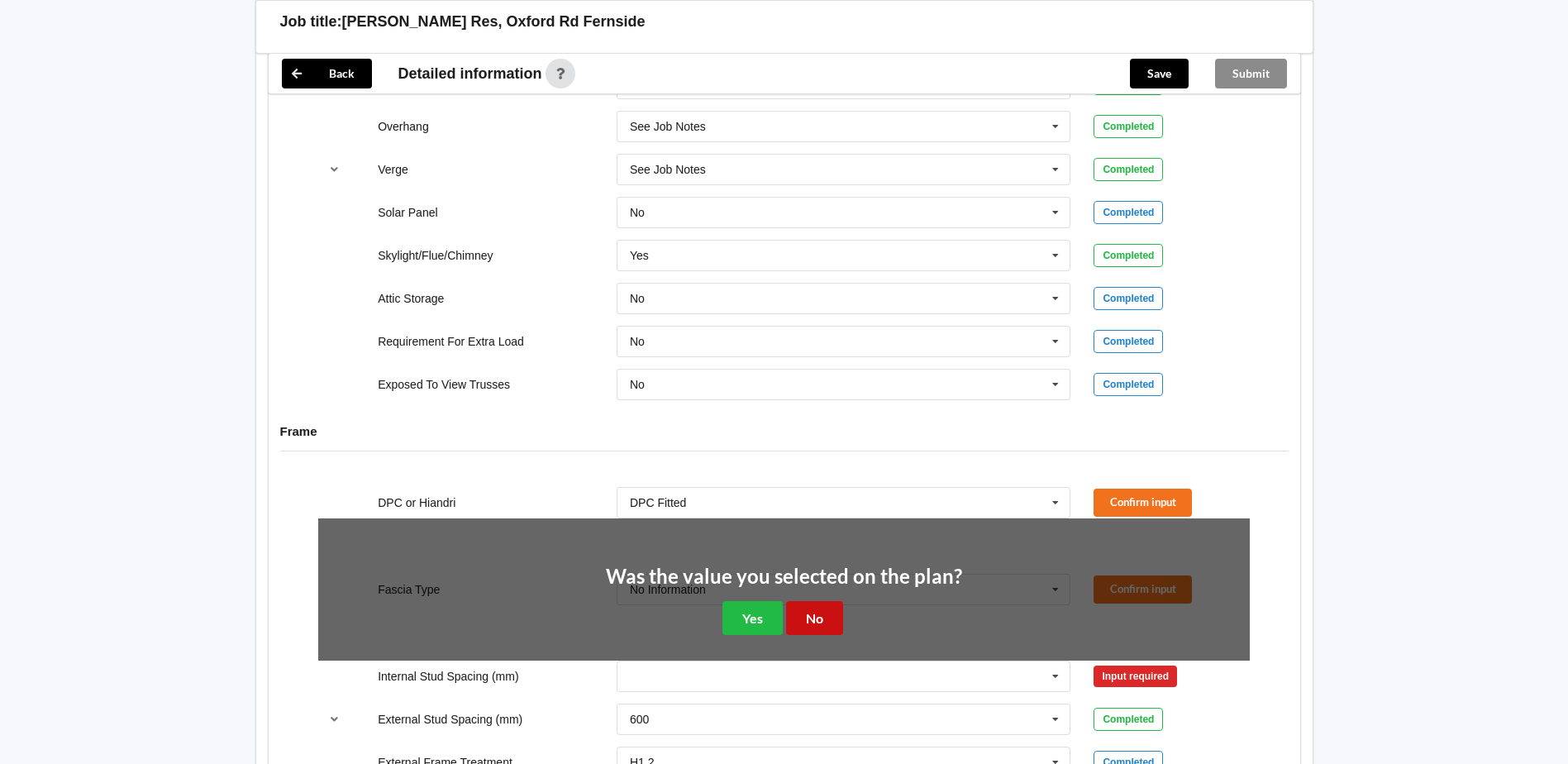
drag, startPoint x: 810, startPoint y: 606, endPoint x: 1102, endPoint y: 502, distance: 310.0
click at [816, 601] on button "No" at bounding box center [814, 618] width 57 height 34
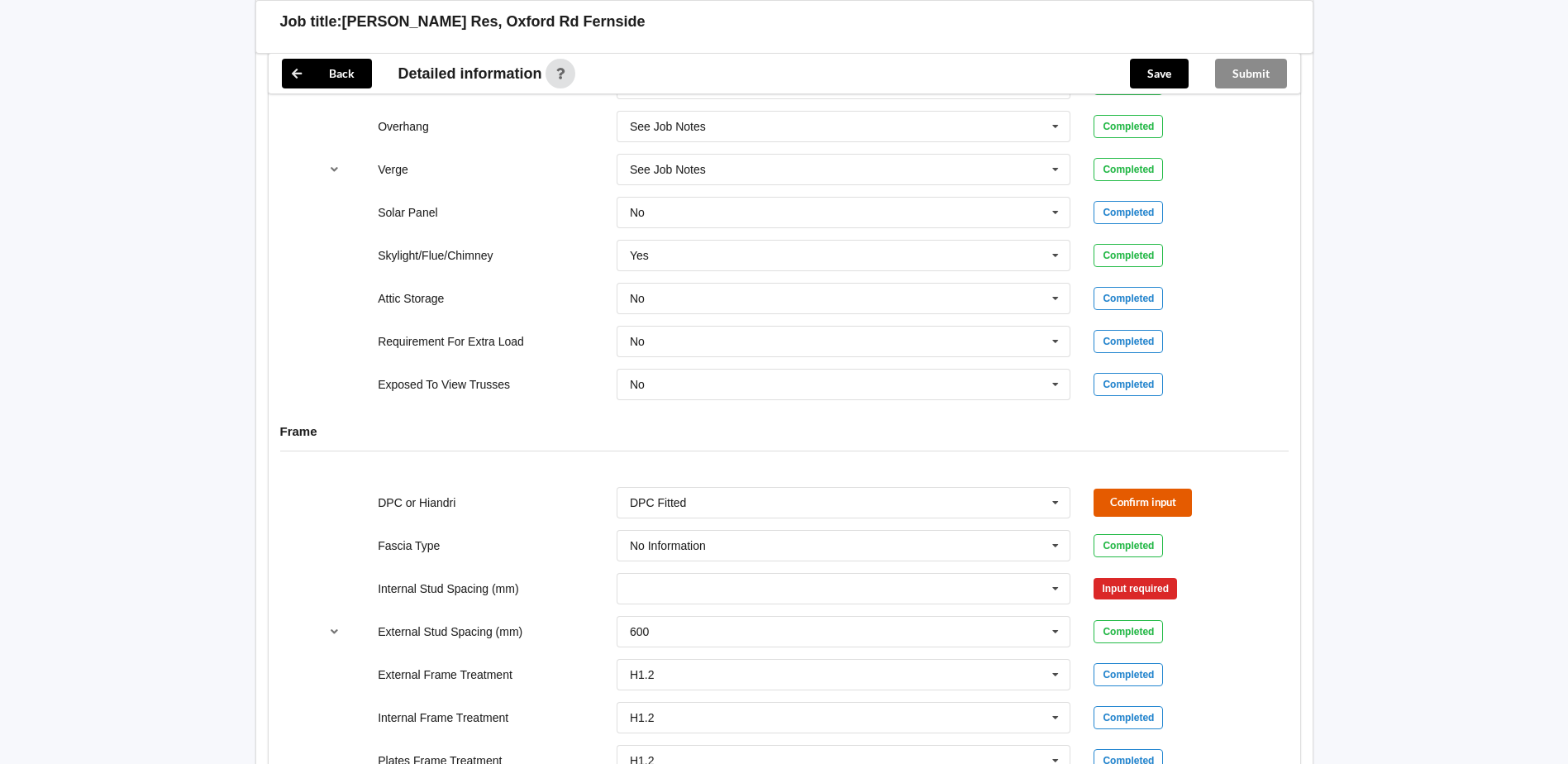
click at [1162, 489] on button "Confirm input" at bounding box center [1142, 502] width 98 height 27
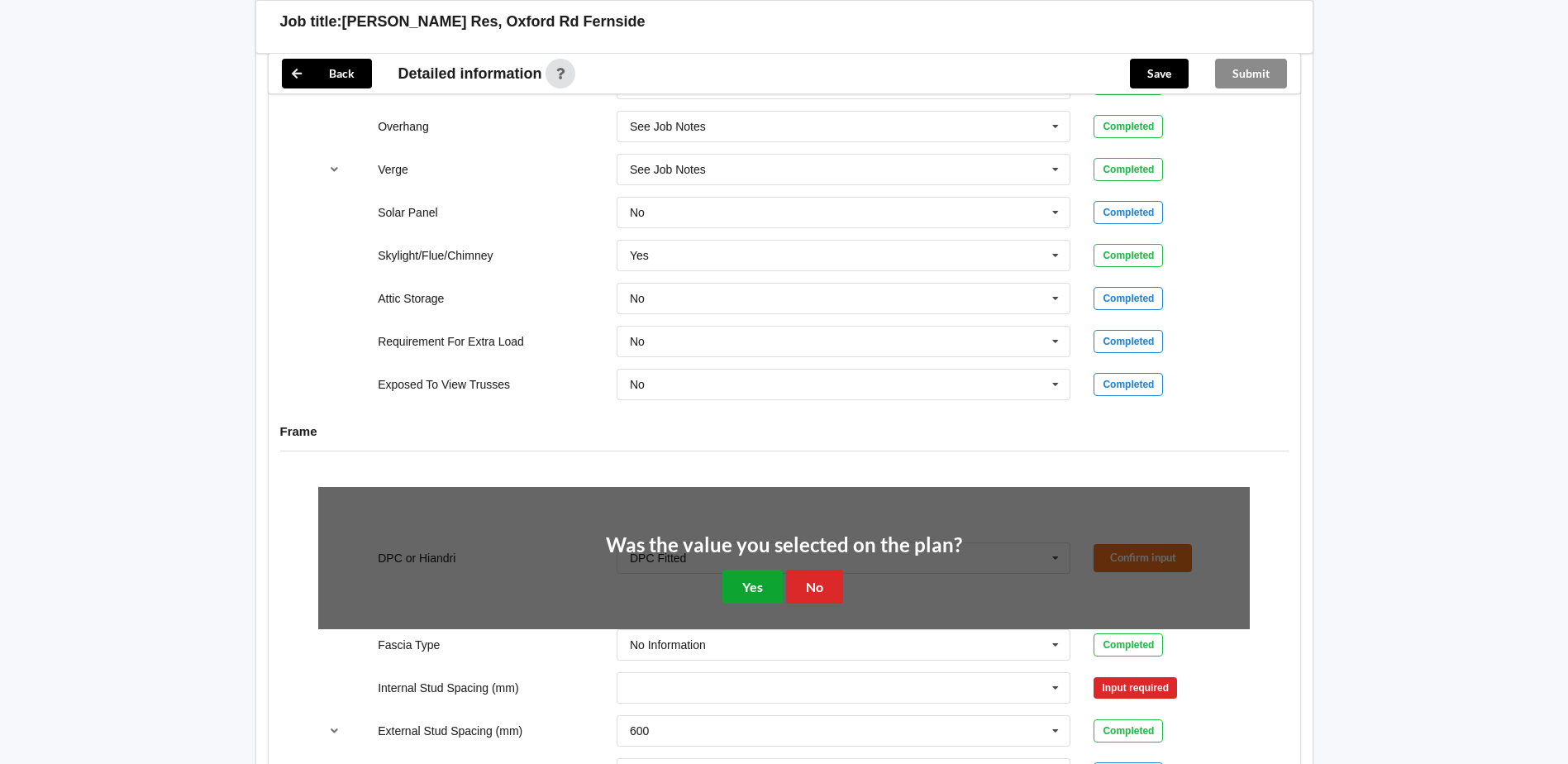
drag, startPoint x: 764, startPoint y: 563, endPoint x: 790, endPoint y: 566, distance: 26.2
click at [764, 569] on button "Yes" at bounding box center [752, 586] width 60 height 34
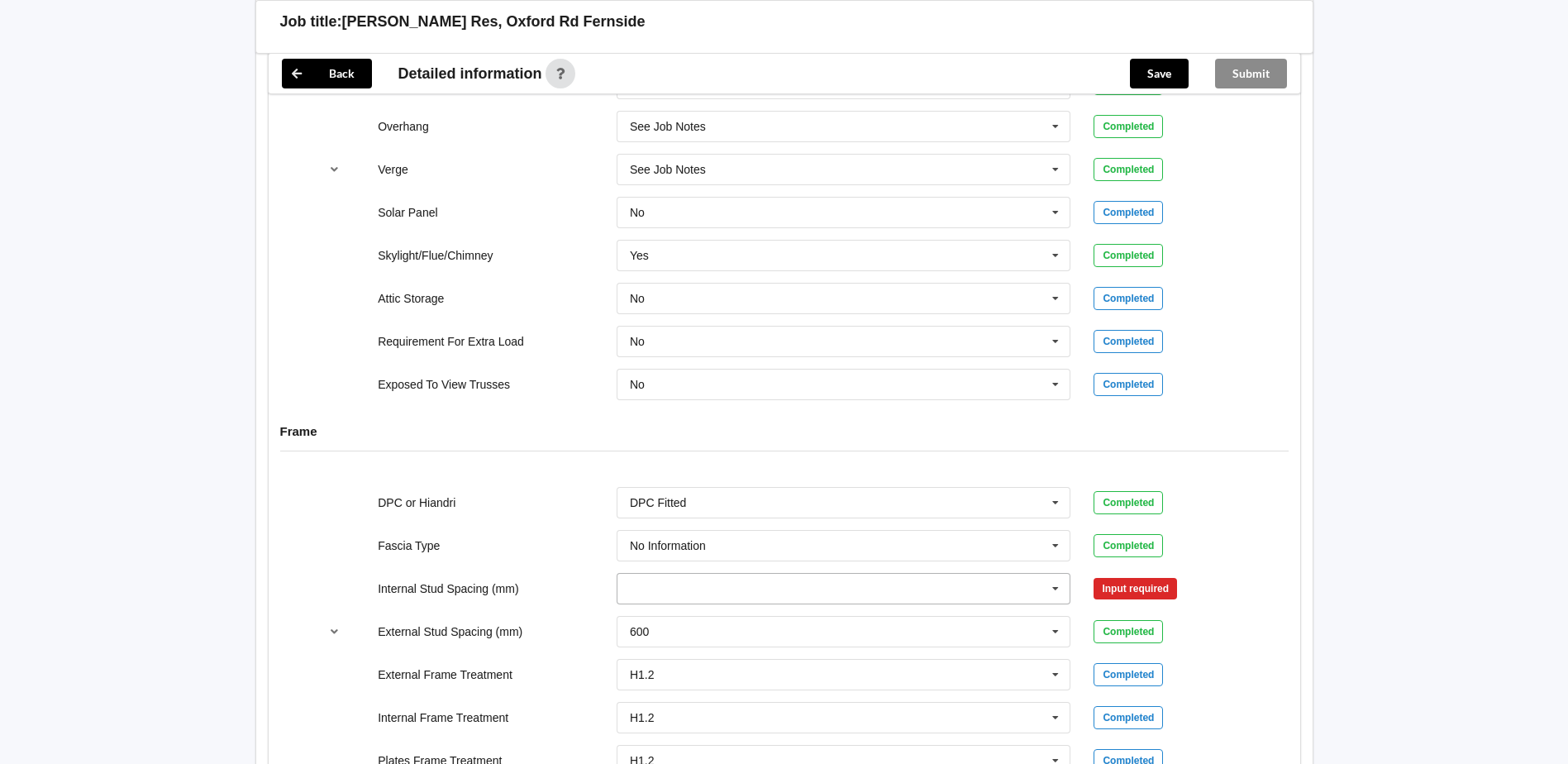
click at [797, 574] on input "text" at bounding box center [844, 588] width 453 height 30
click at [788, 542] on div "See Job Notes" at bounding box center [844, 557] width 453 height 31
click at [1124, 575] on button "Confirm input" at bounding box center [1142, 588] width 98 height 27
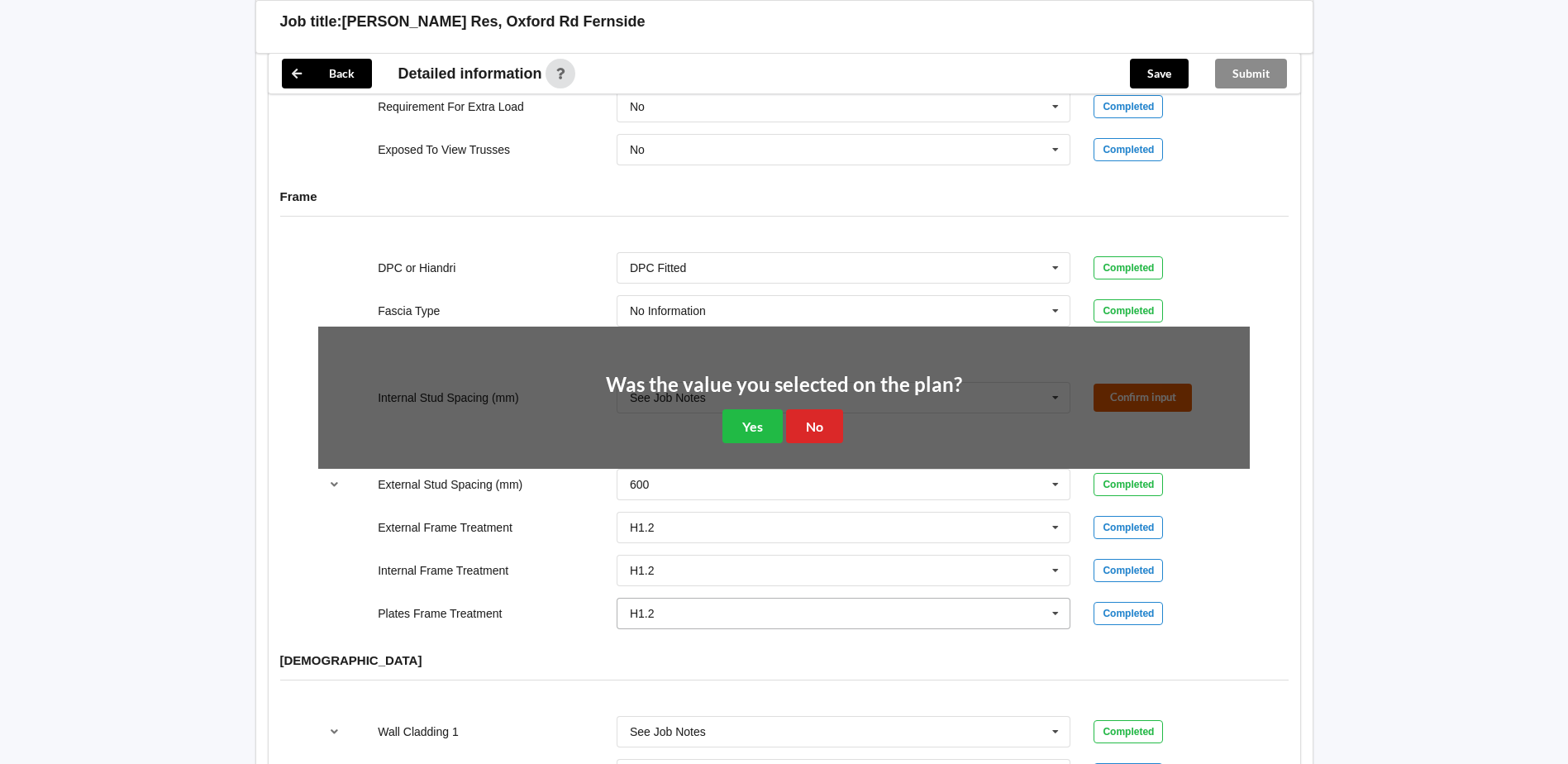
scroll to position [1735, 0]
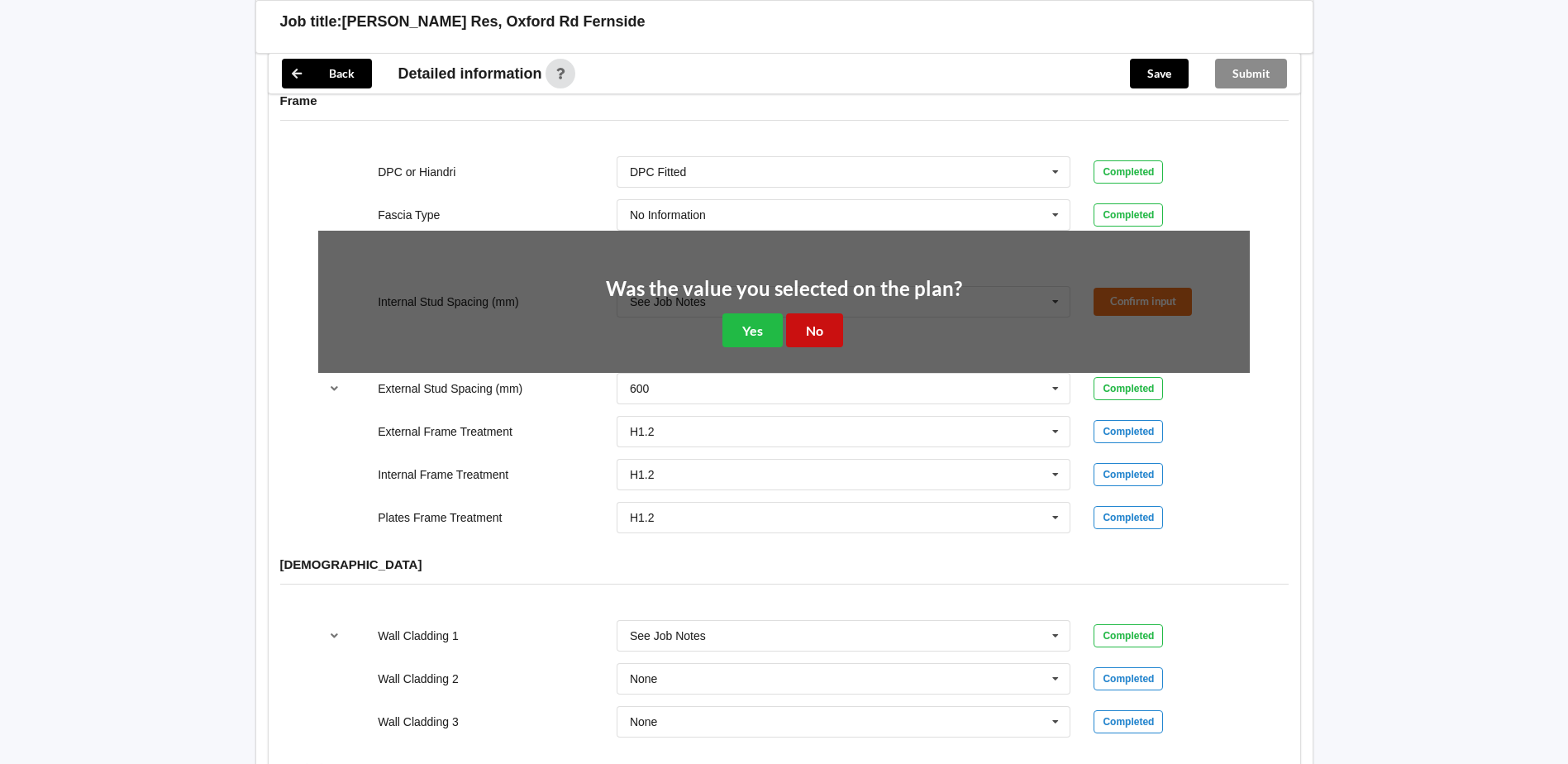
click at [825, 327] on button "No" at bounding box center [814, 330] width 57 height 34
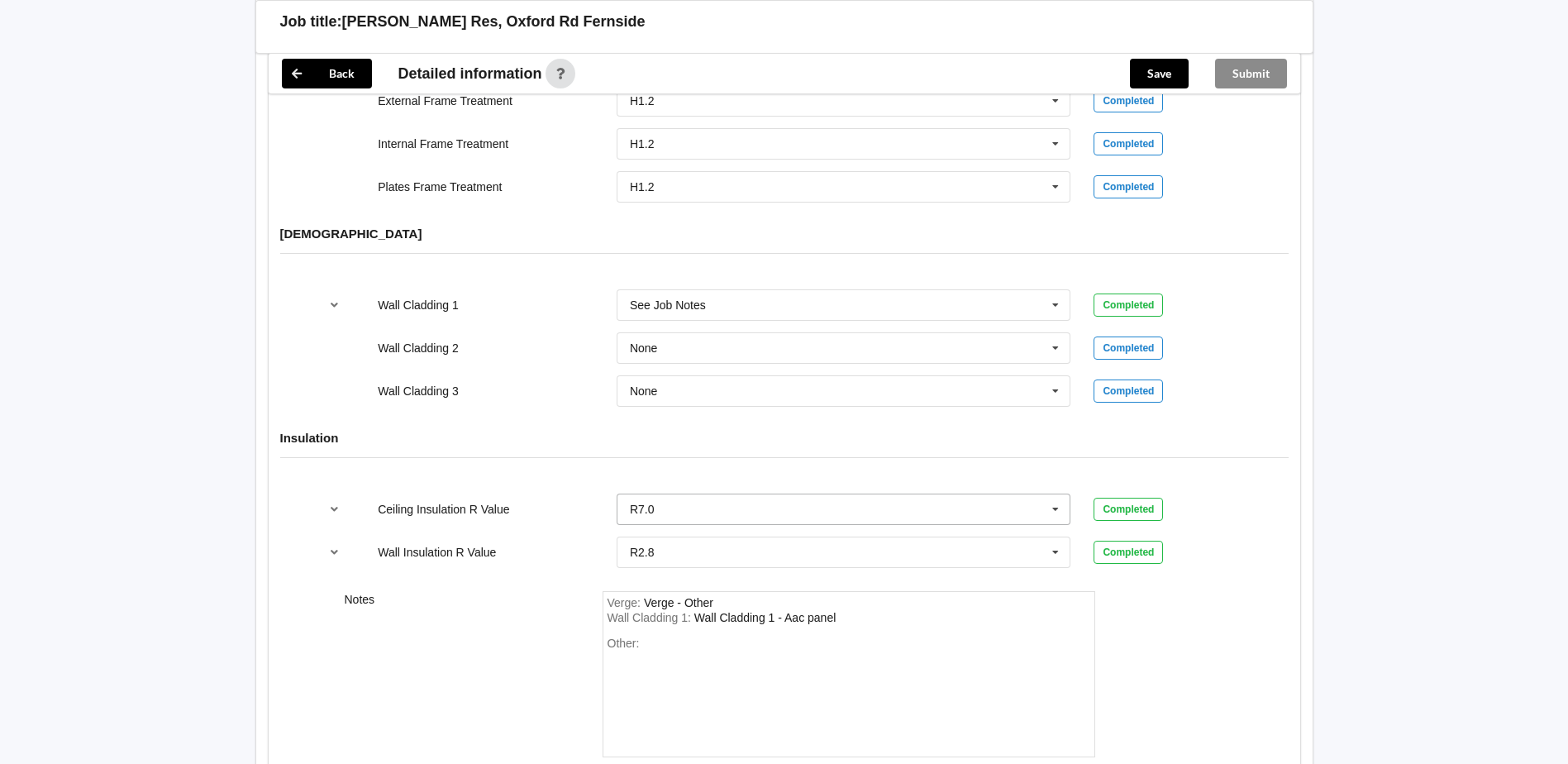
scroll to position [1984, 0]
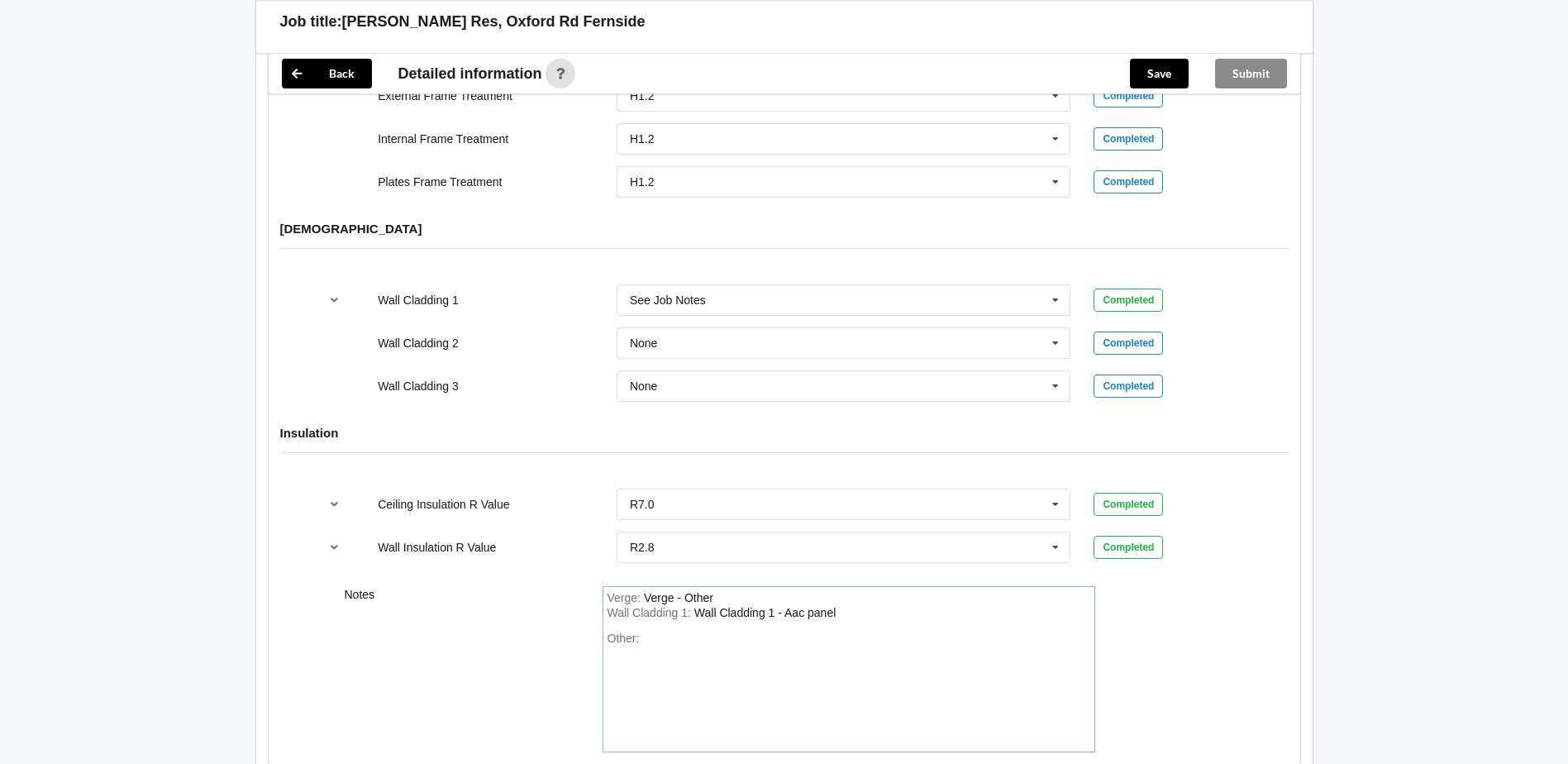
click at [720, 614] on div "Verge : Verge - Other Wall Cladding 1 : Wall Cladding 1 - Aac panel Other:" at bounding box center [849, 669] width 493 height 166
click at [802, 328] on input "text" at bounding box center [844, 343] width 453 height 30
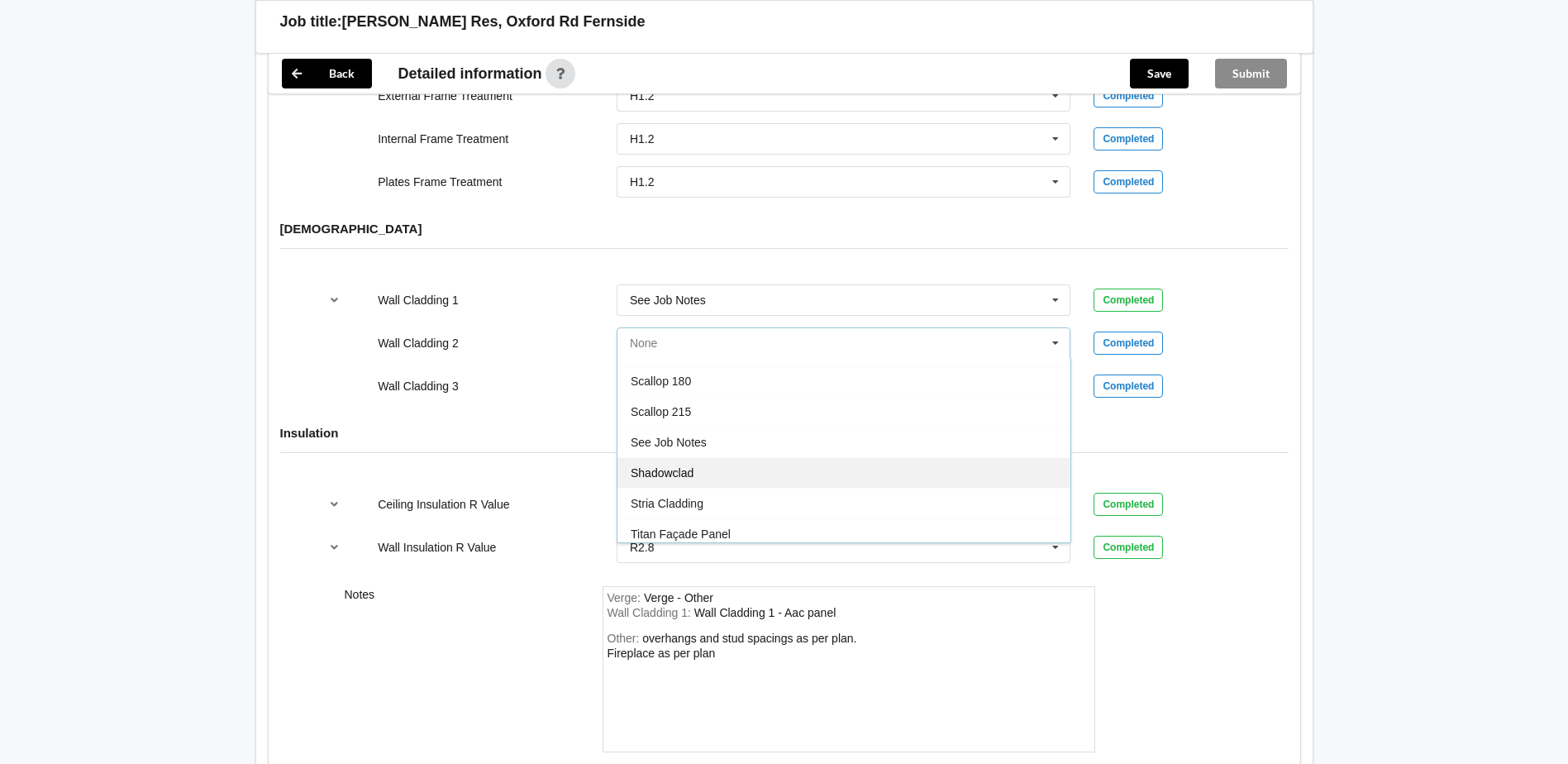
scroll to position [1008, 0]
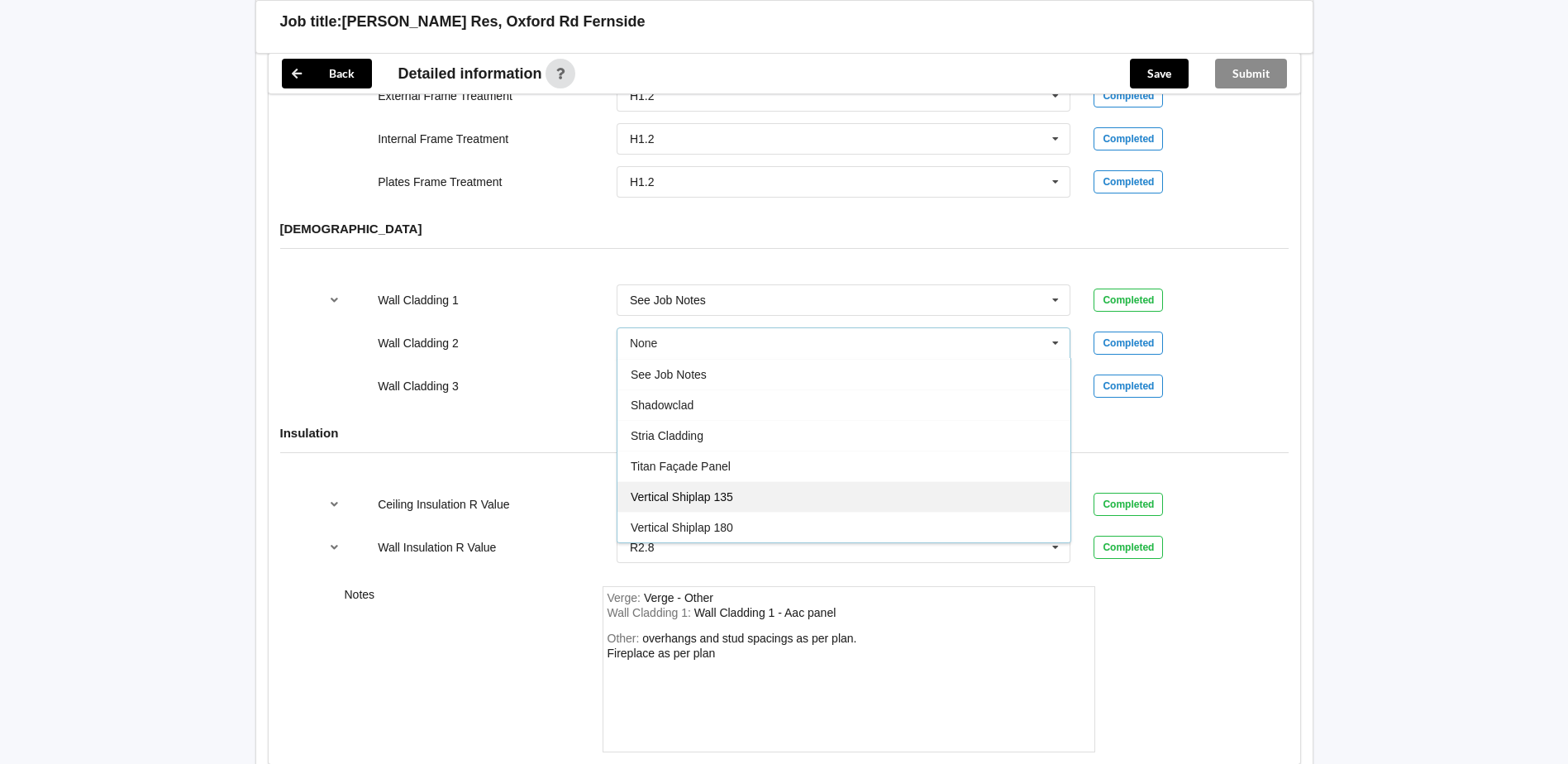
click at [766, 481] on div "Vertical Shiplap 135" at bounding box center [844, 496] width 453 height 31
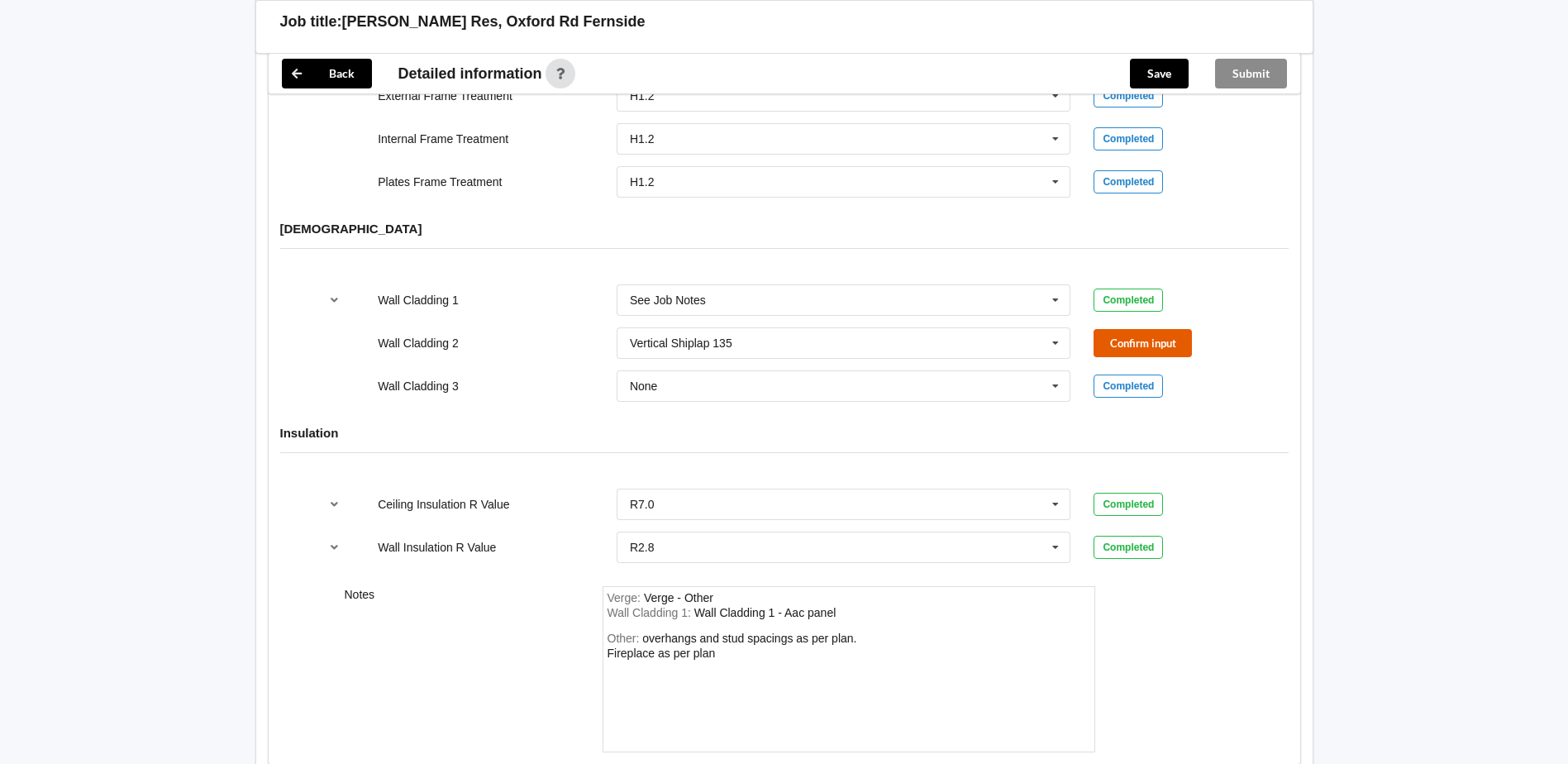
click at [1153, 329] on button "Confirm input" at bounding box center [1142, 343] width 98 height 27
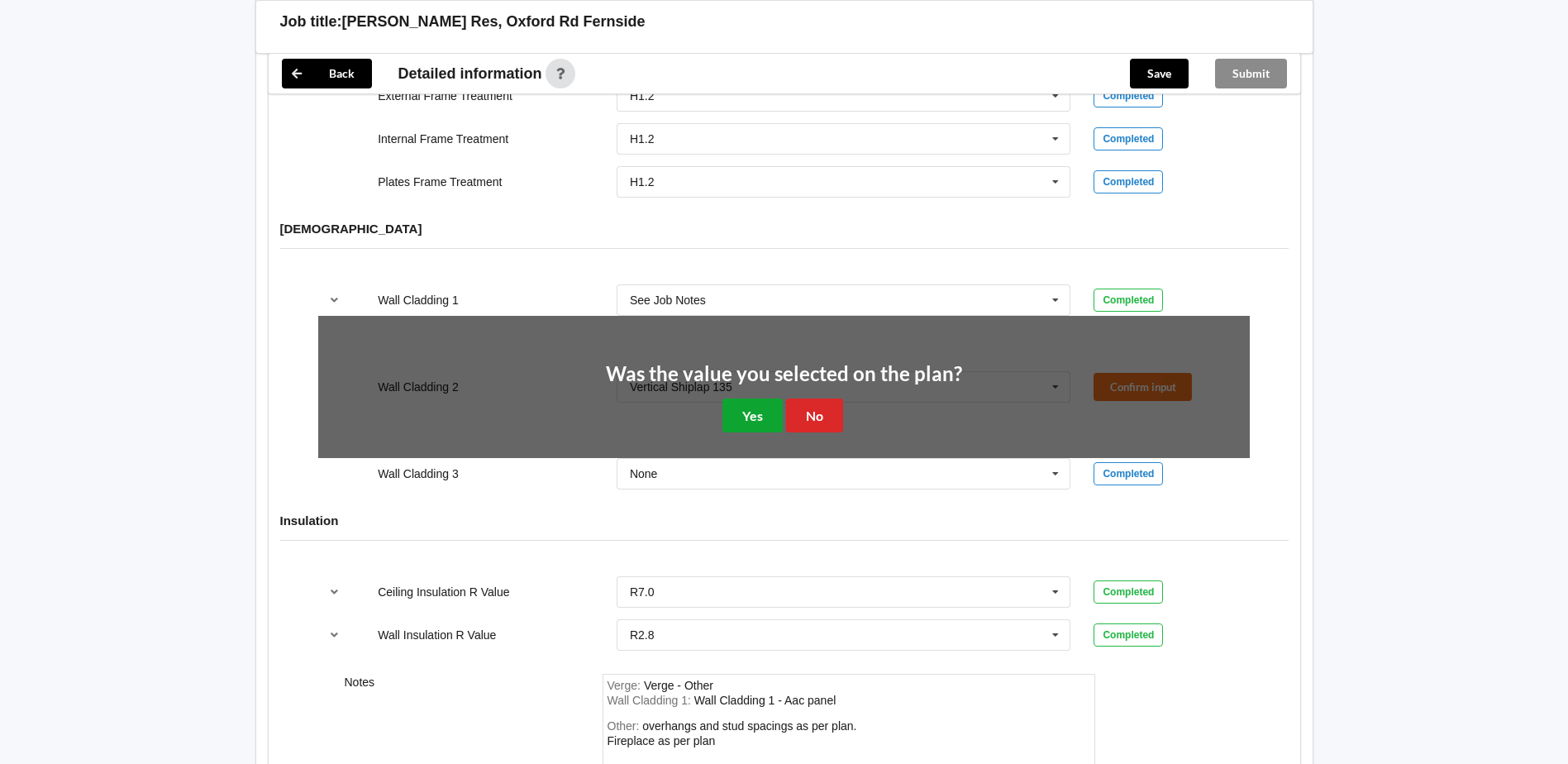
drag, startPoint x: 731, startPoint y: 397, endPoint x: 756, endPoint y: 408, distance: 27.3
click at [732, 399] on button "Yes" at bounding box center [752, 416] width 60 height 34
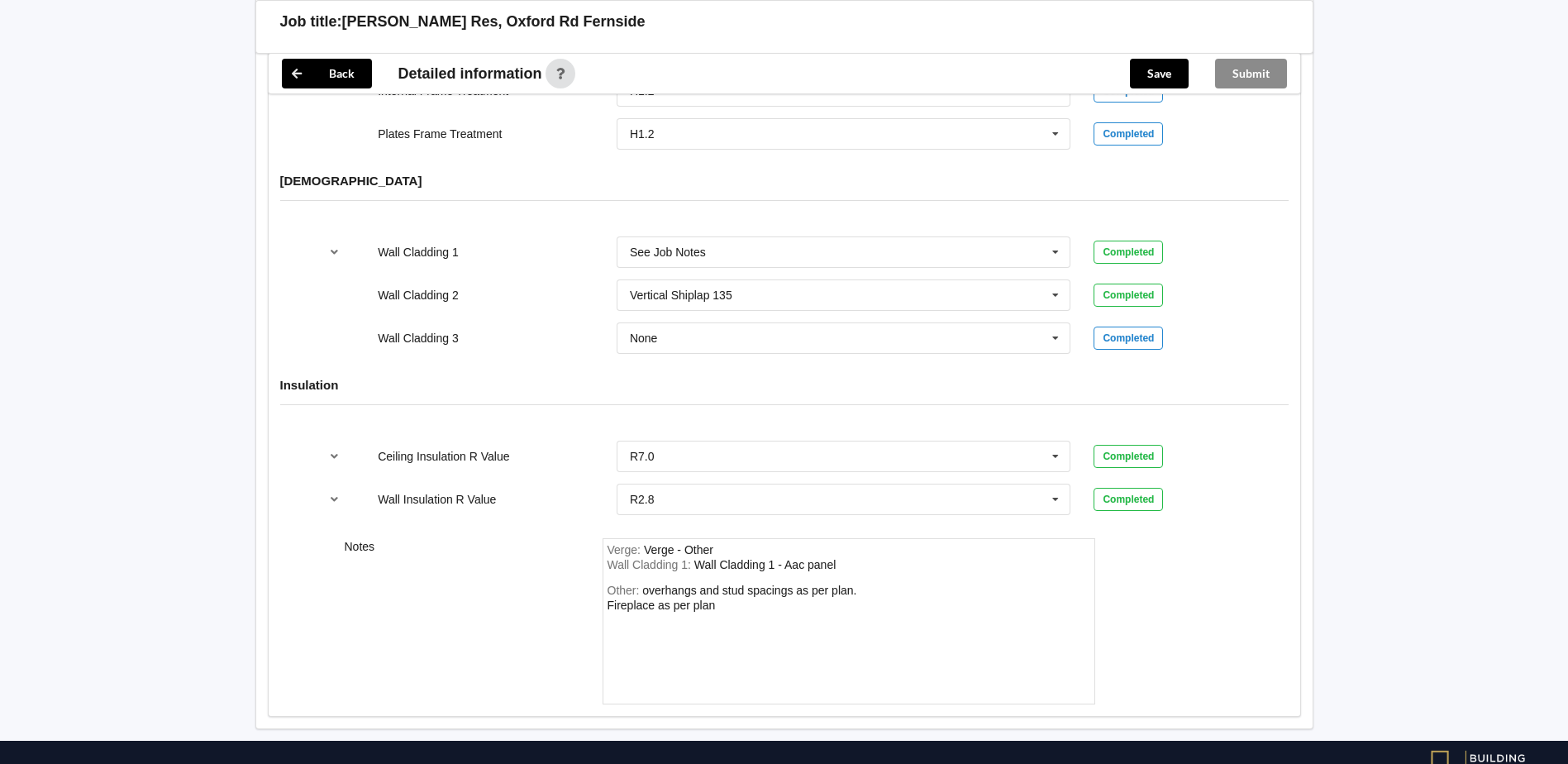
scroll to position [2075, 0]
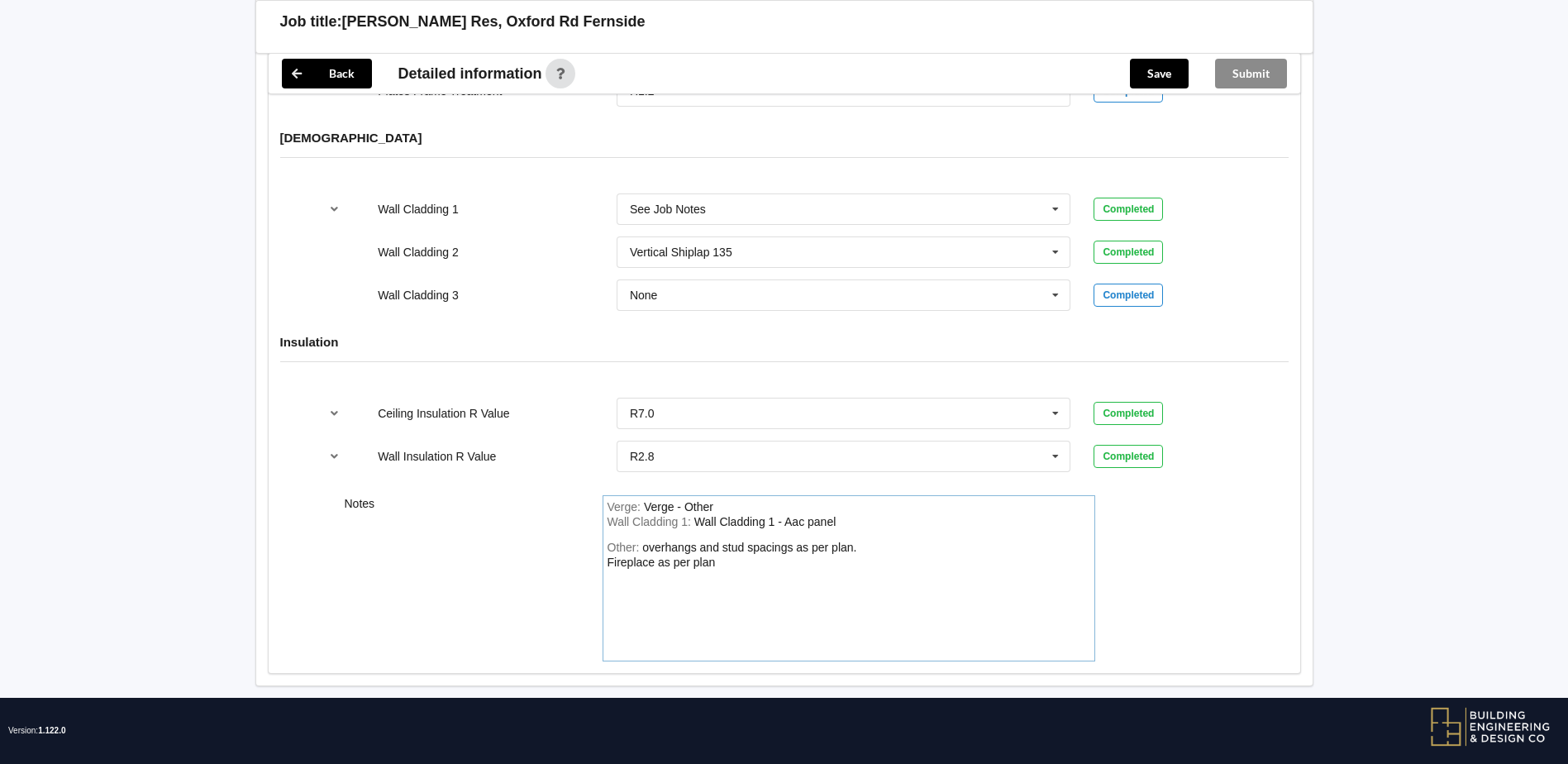
drag, startPoint x: 766, startPoint y: 548, endPoint x: 921, endPoint y: 571, distance: 156.7
click at [767, 548] on div "Other: overhangs and stud spacings as per plan. Fireplace as per plan" at bounding box center [849, 598] width 483 height 115
click at [608, 558] on div "overhangs and stud spacings as per plan. Fireplace as per plan Vertcal timber s…" at bounding box center [733, 561] width 250 height 42
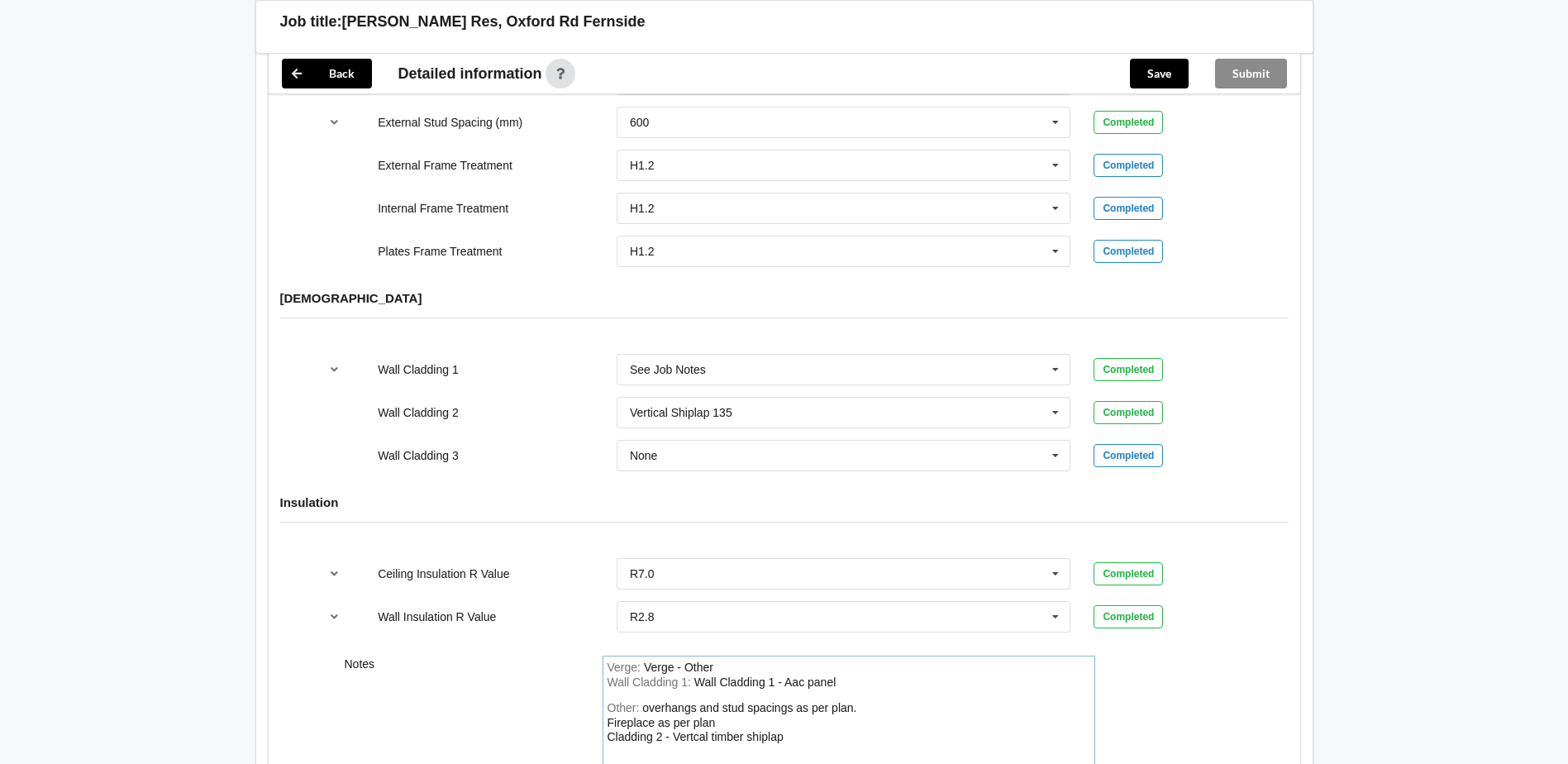
scroll to position [1910, 0]
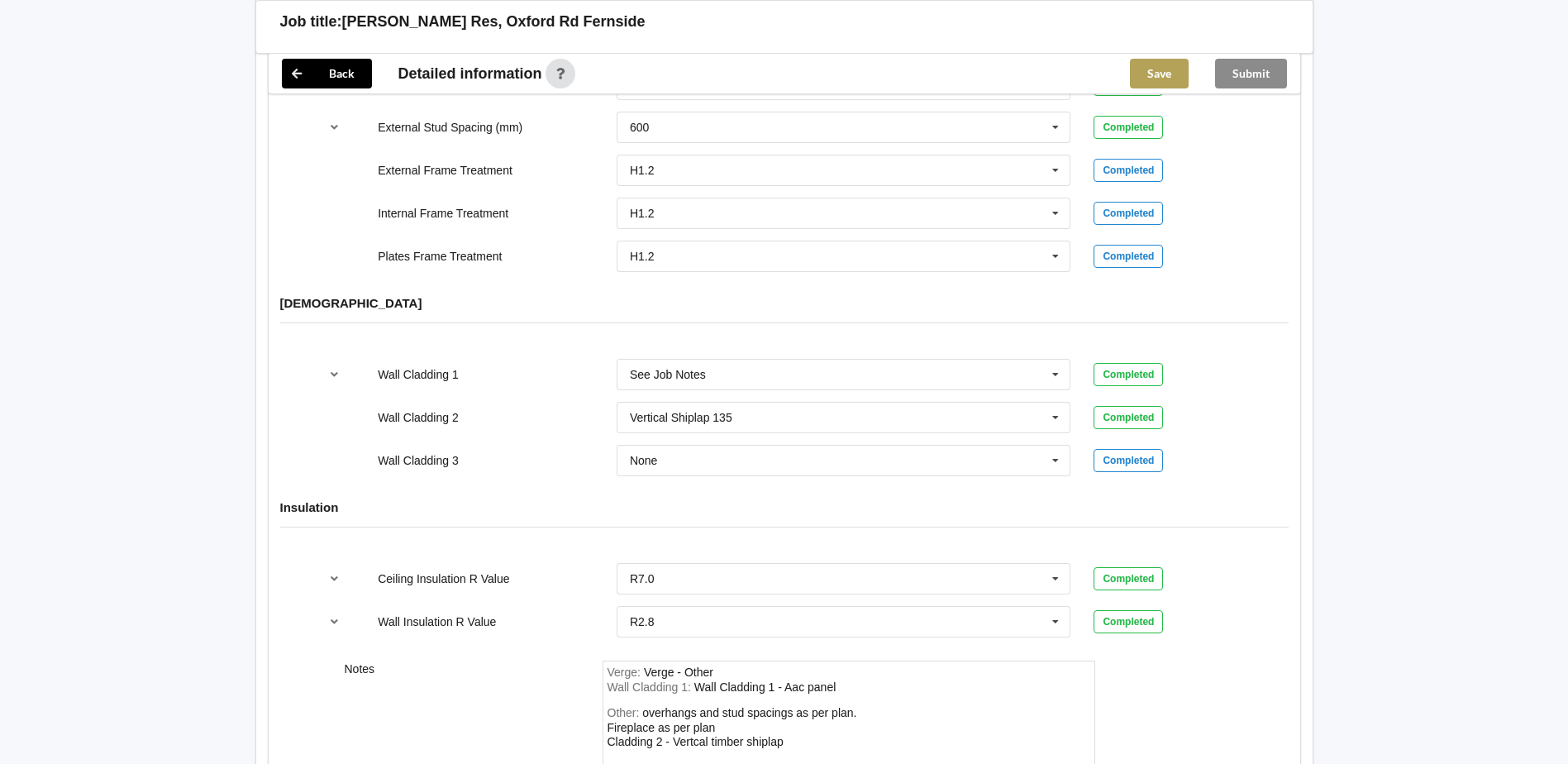
click at [1162, 65] on button "Save" at bounding box center [1159, 73] width 59 height 30
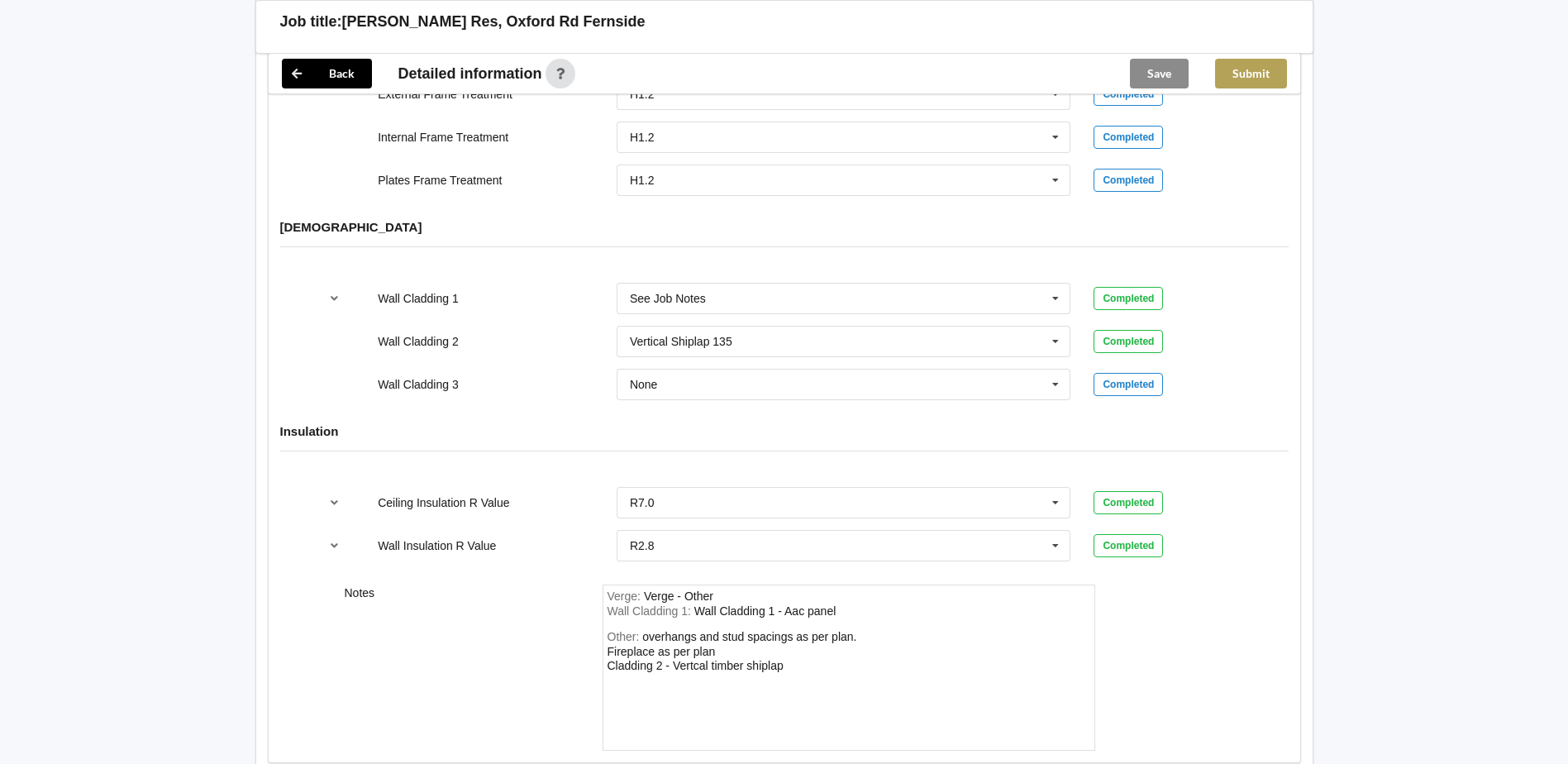
click at [1266, 84] on button "Submit" at bounding box center [1251, 73] width 72 height 30
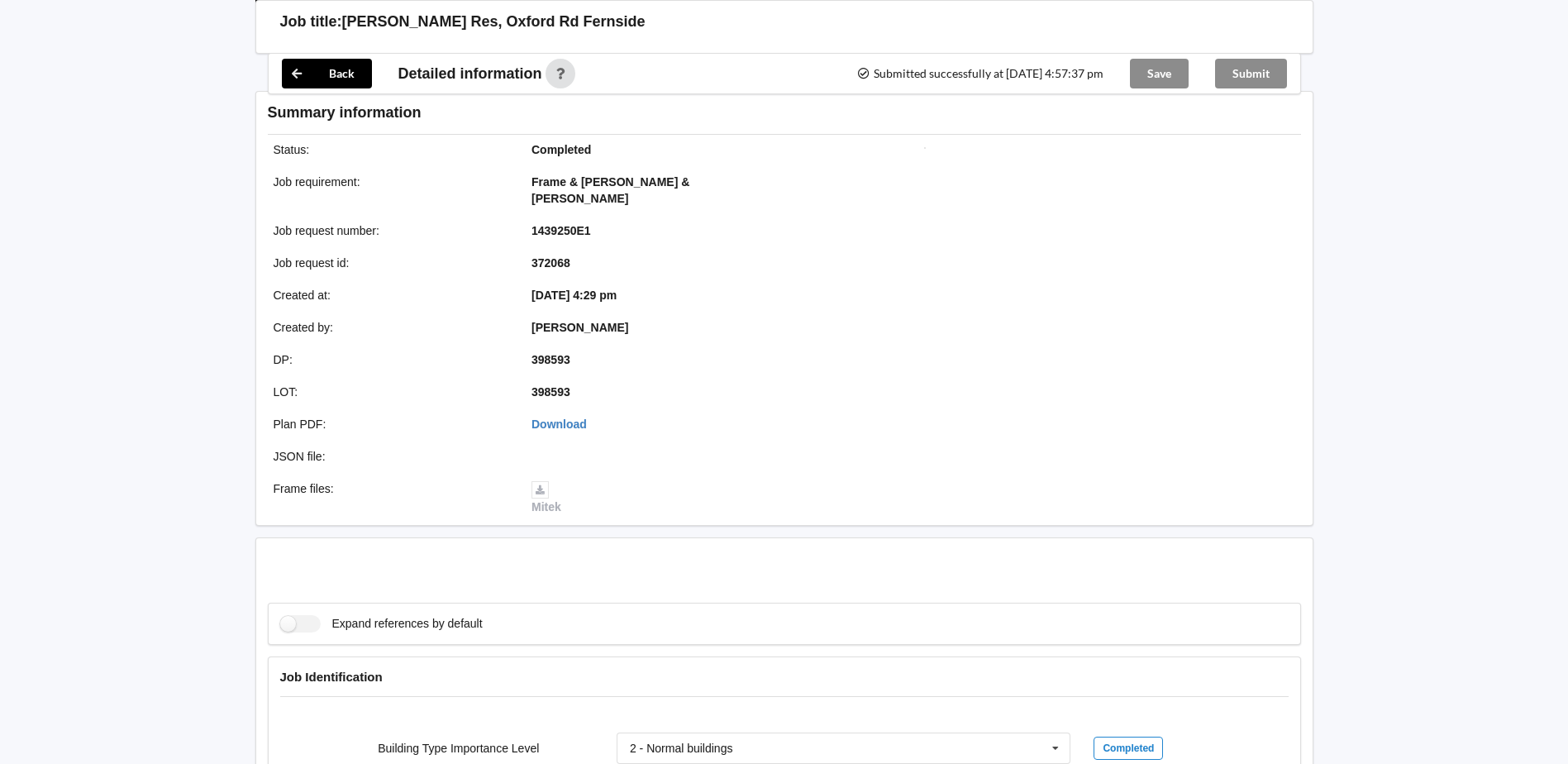
scroll to position [1910, 0]
